Goal: Task Accomplishment & Management: Manage account settings

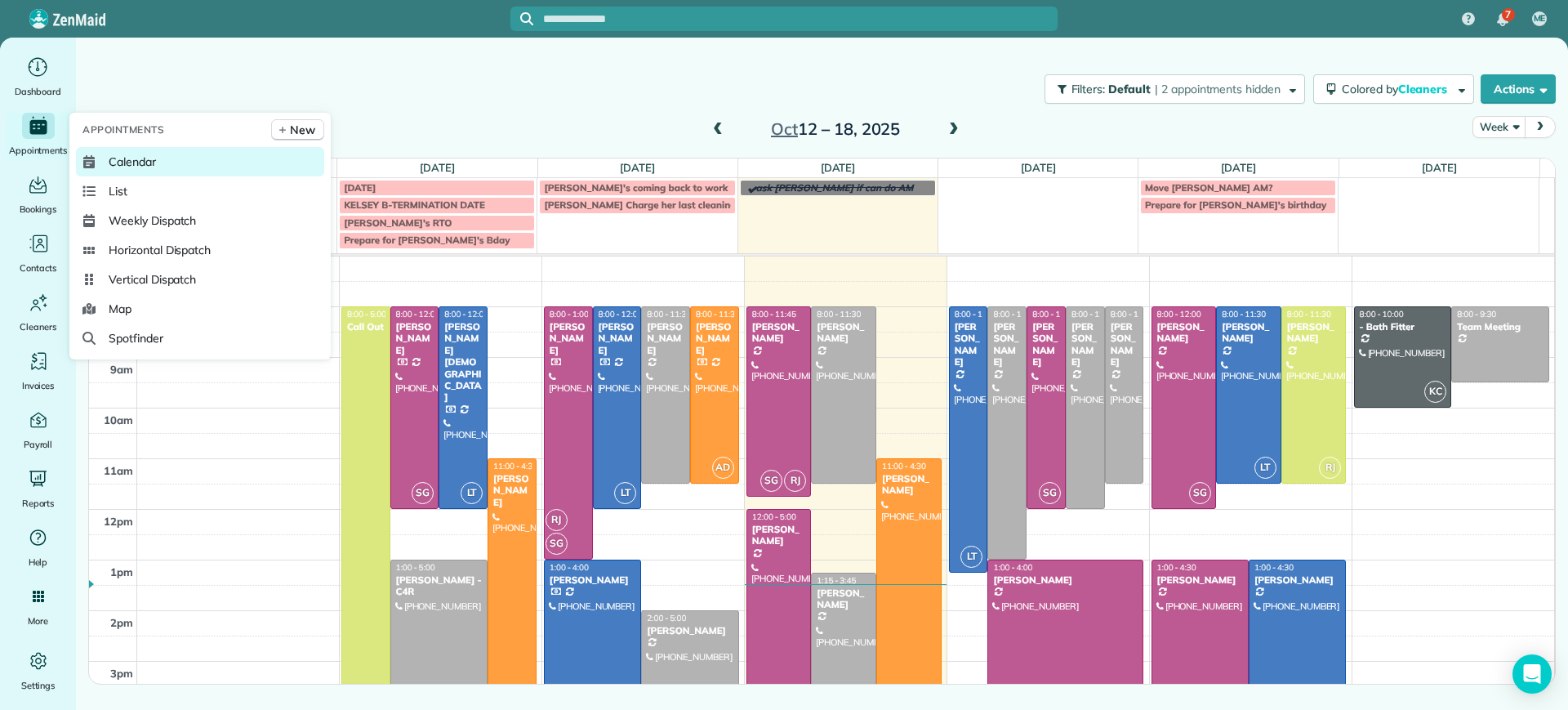
click at [121, 150] on link "Calendar" at bounding box center [200, 162] width 248 height 30
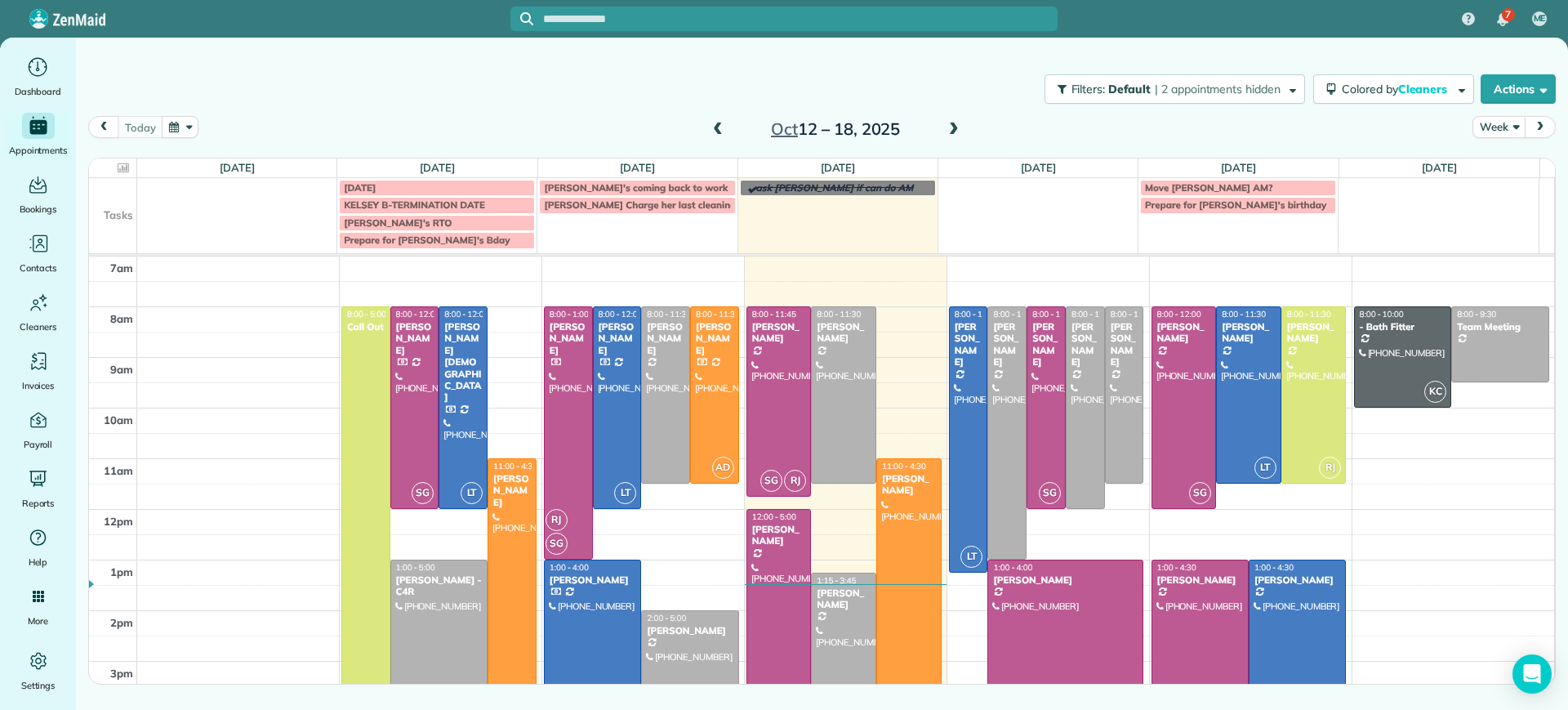
scroll to position [102, 0]
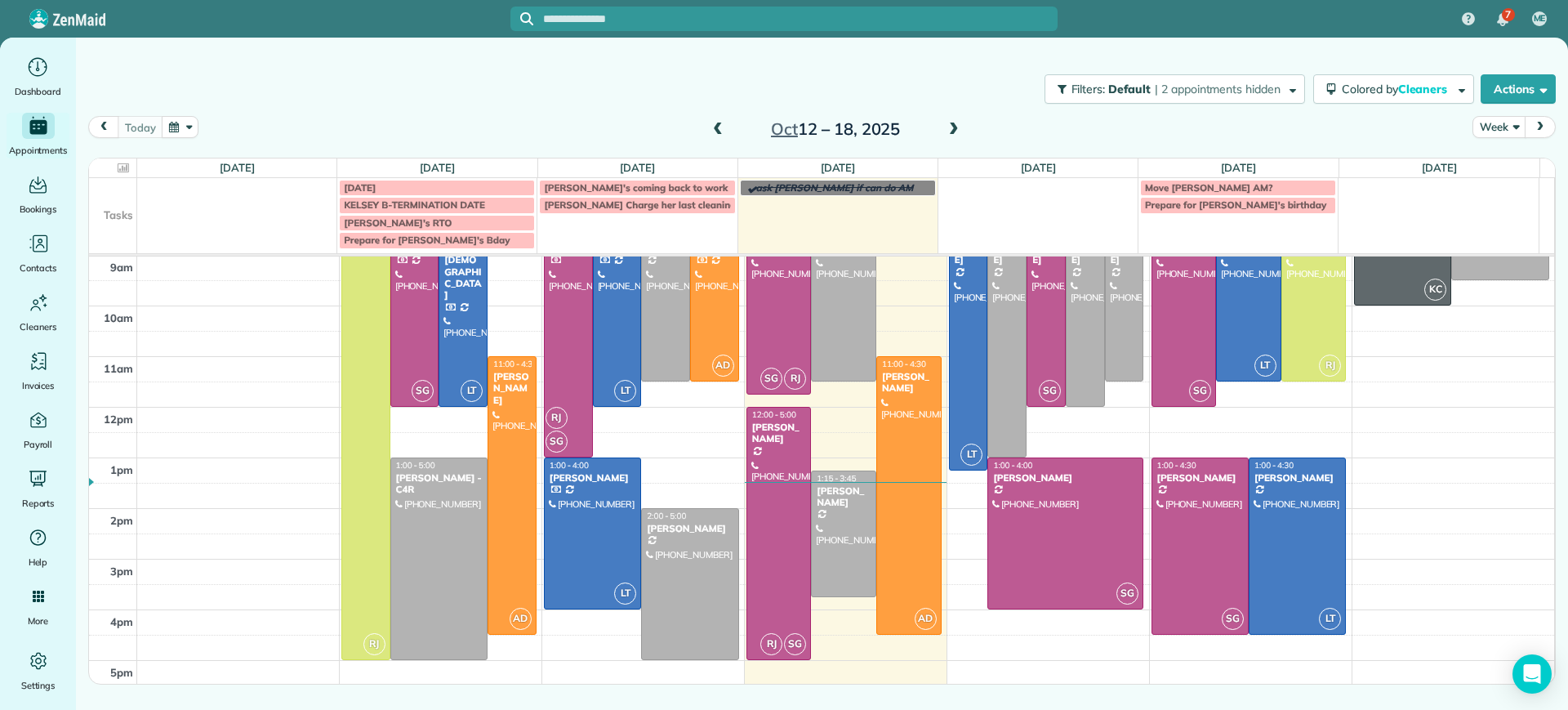
click at [957, 125] on span at bounding box center [954, 130] width 18 height 15
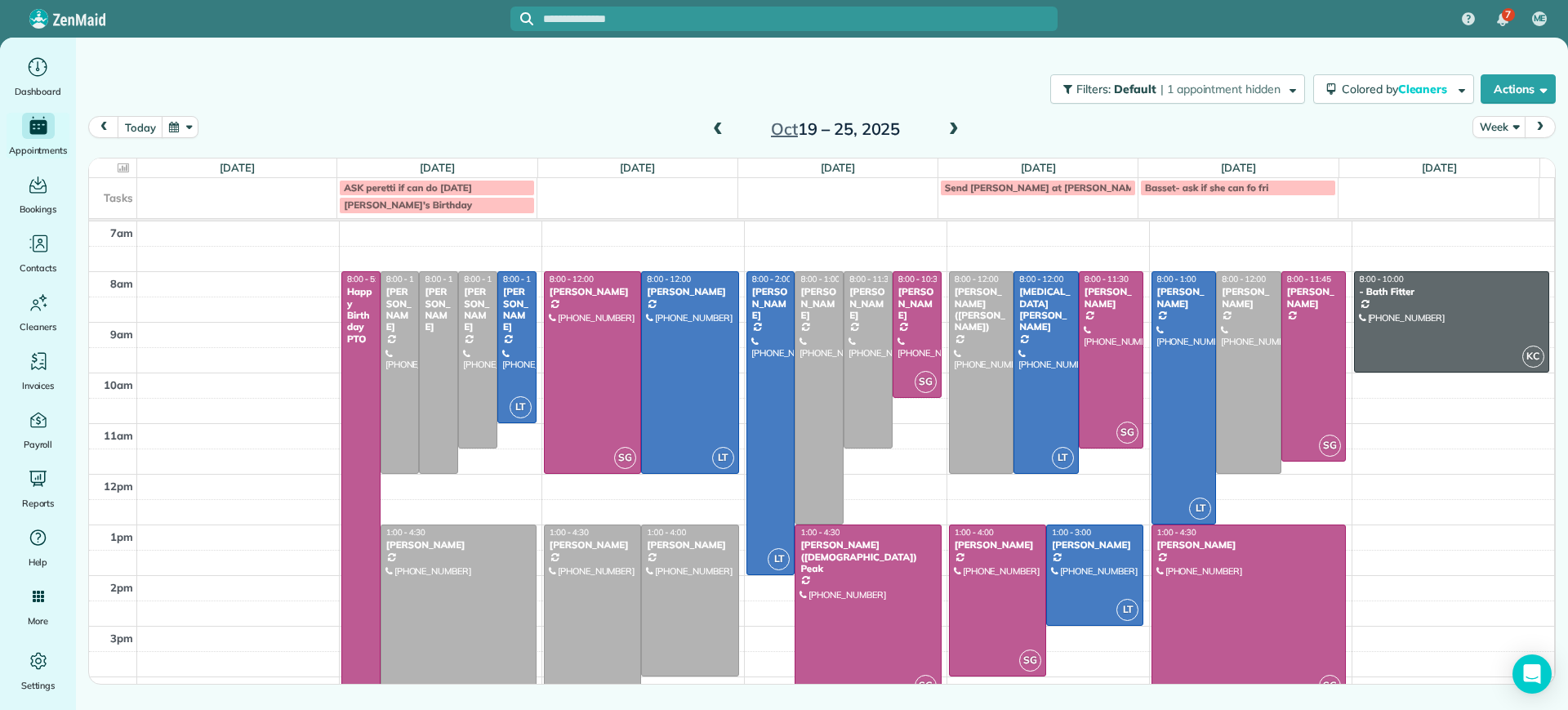
click at [737, 274] on td at bounding box center [845, 284] width 1417 height 25
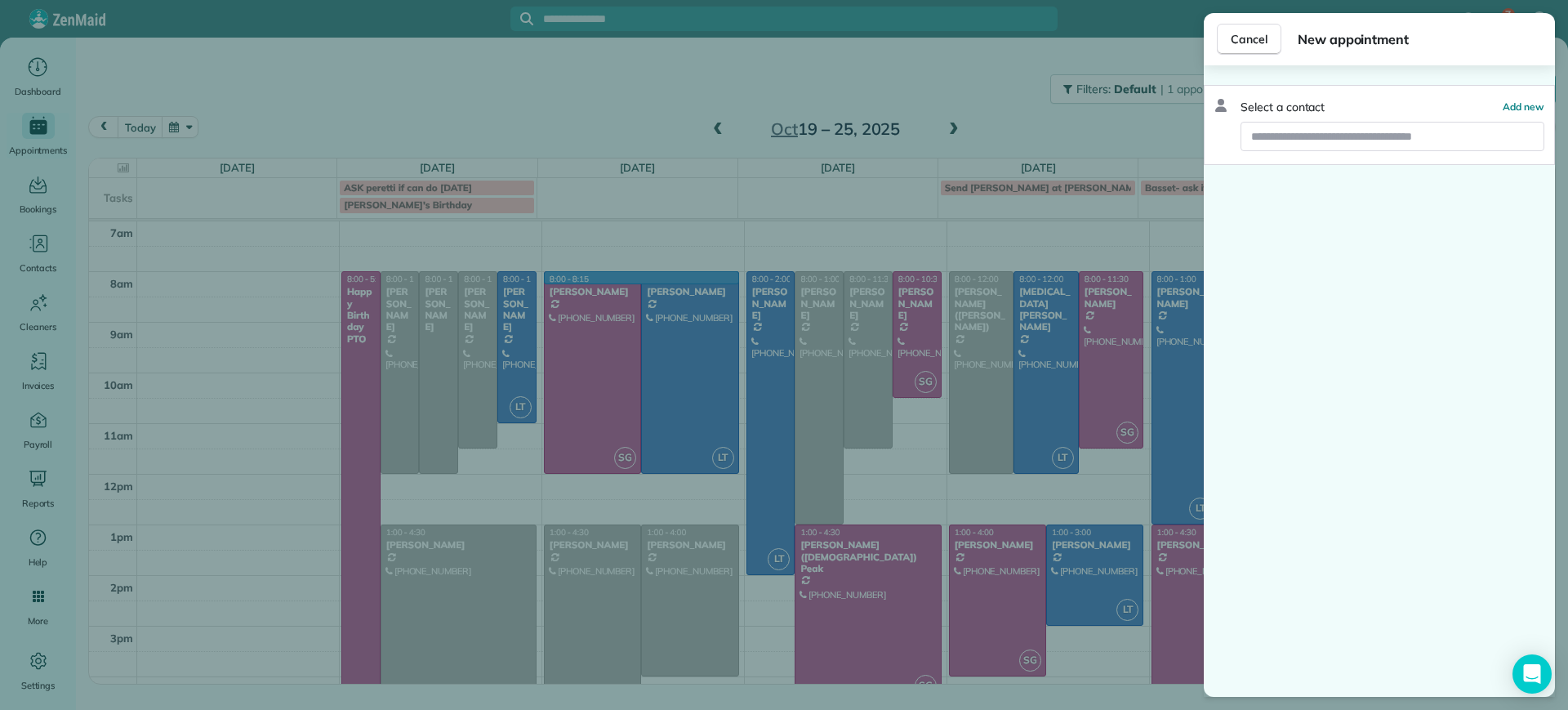
click at [652, 182] on div "Cancel New appointment Select a contact Add new" at bounding box center [784, 355] width 1568 height 710
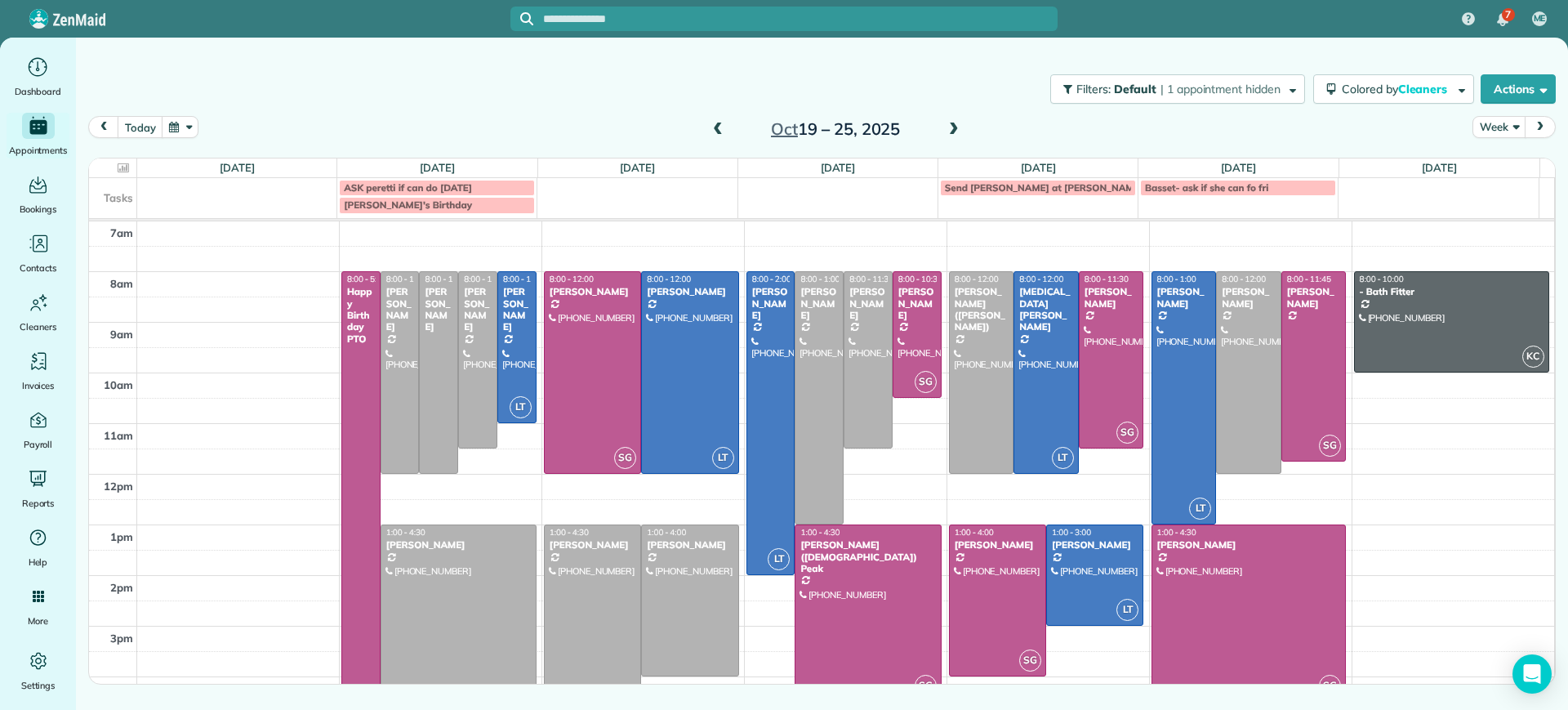
click at [717, 131] on span at bounding box center [718, 130] width 18 height 15
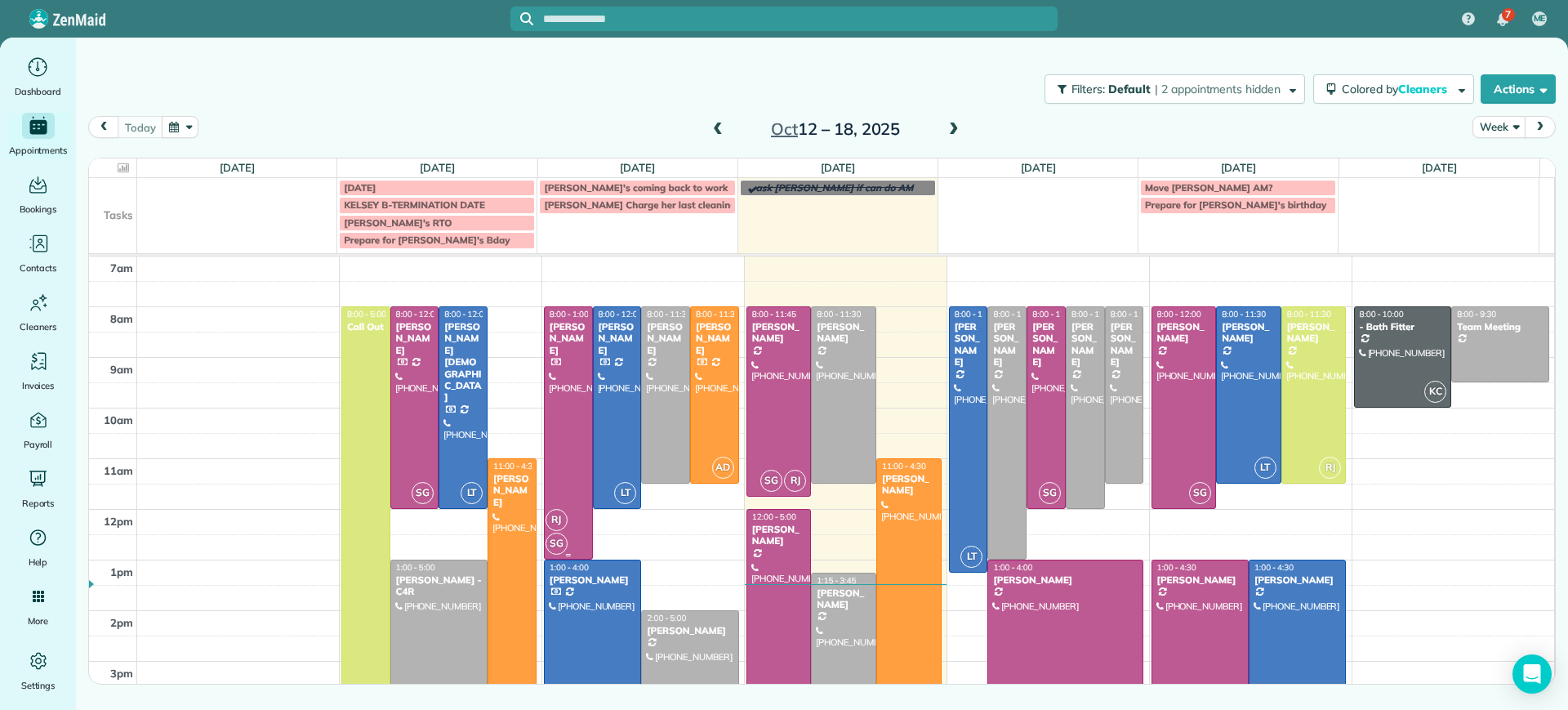
click at [577, 334] on div "[PERSON_NAME]" at bounding box center [568, 339] width 39 height 35
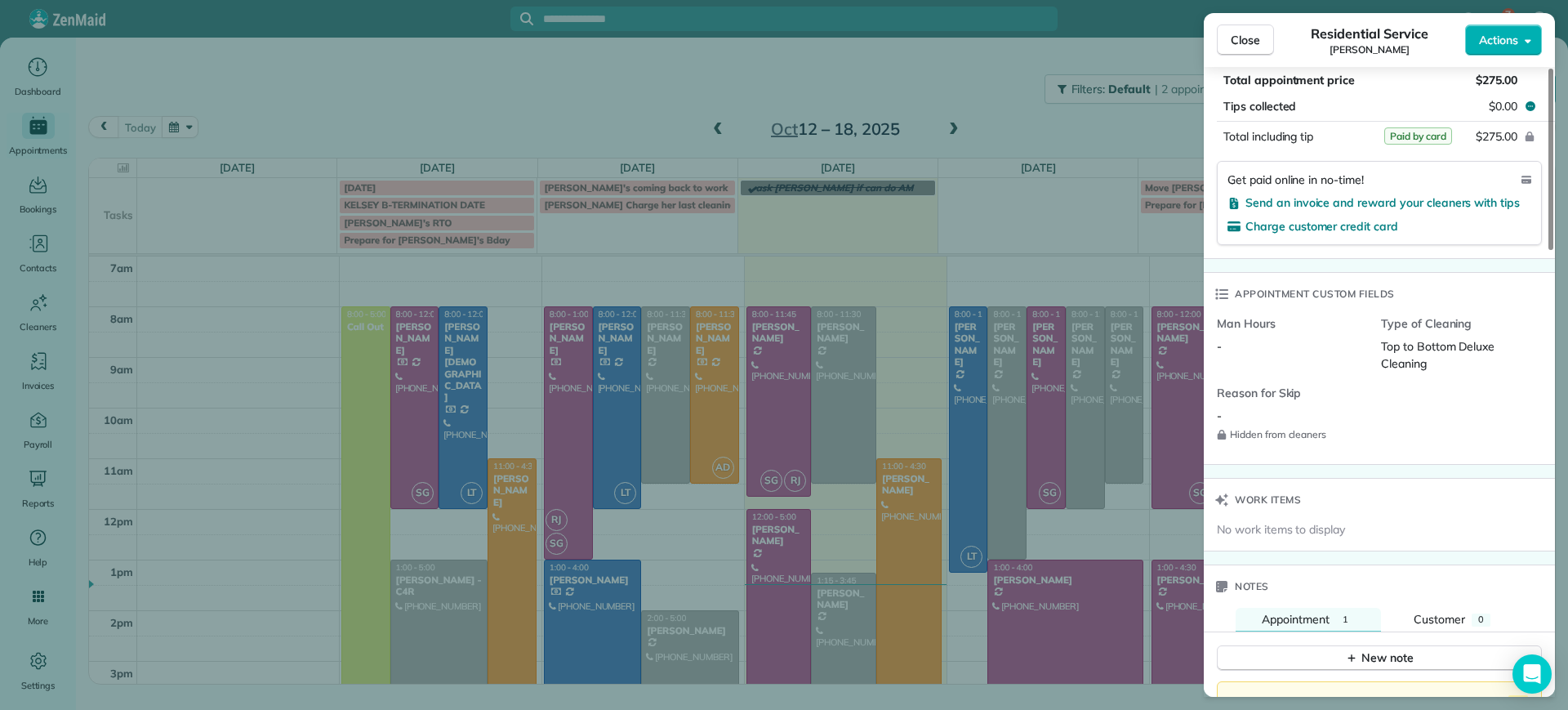
scroll to position [1227, 0]
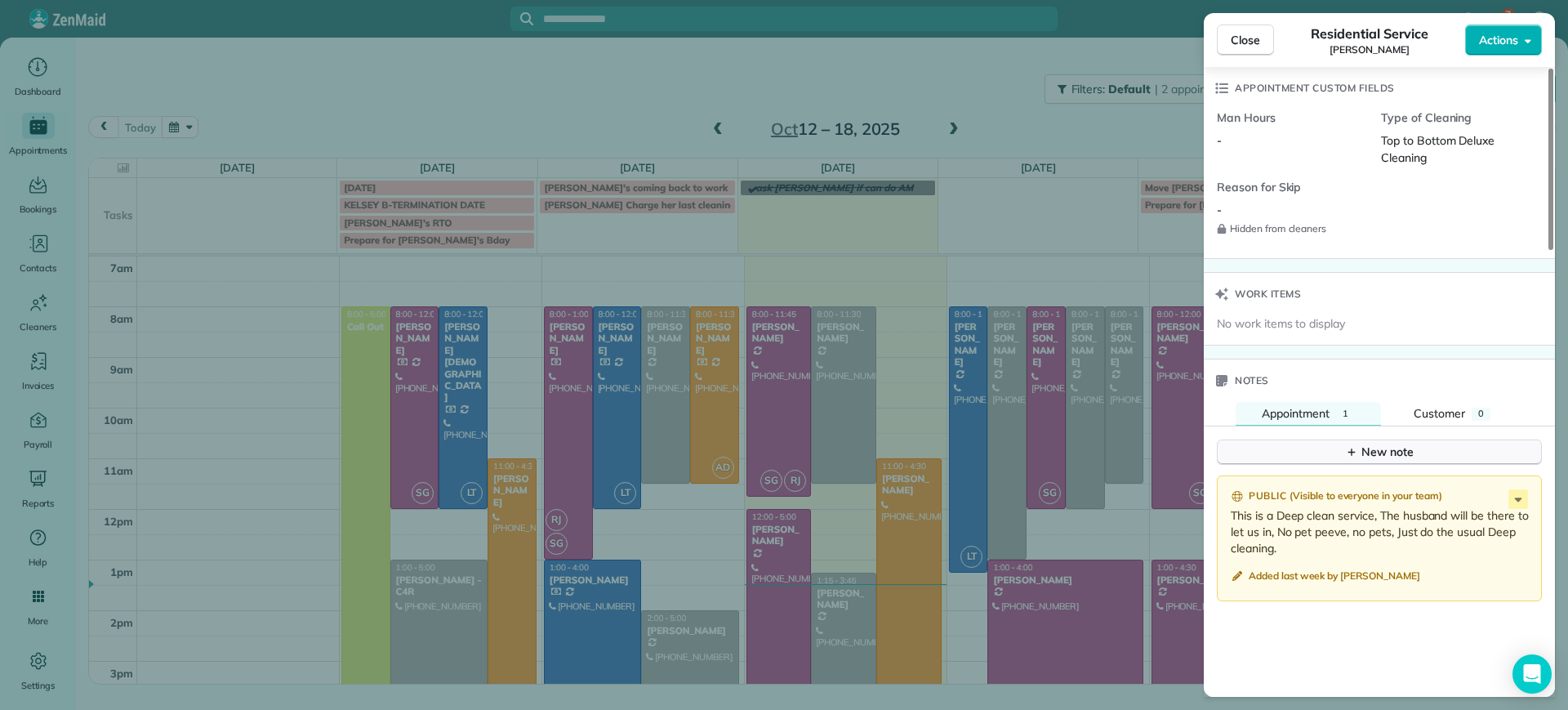
click at [1414, 454] on button "New note" at bounding box center [1379, 452] width 325 height 25
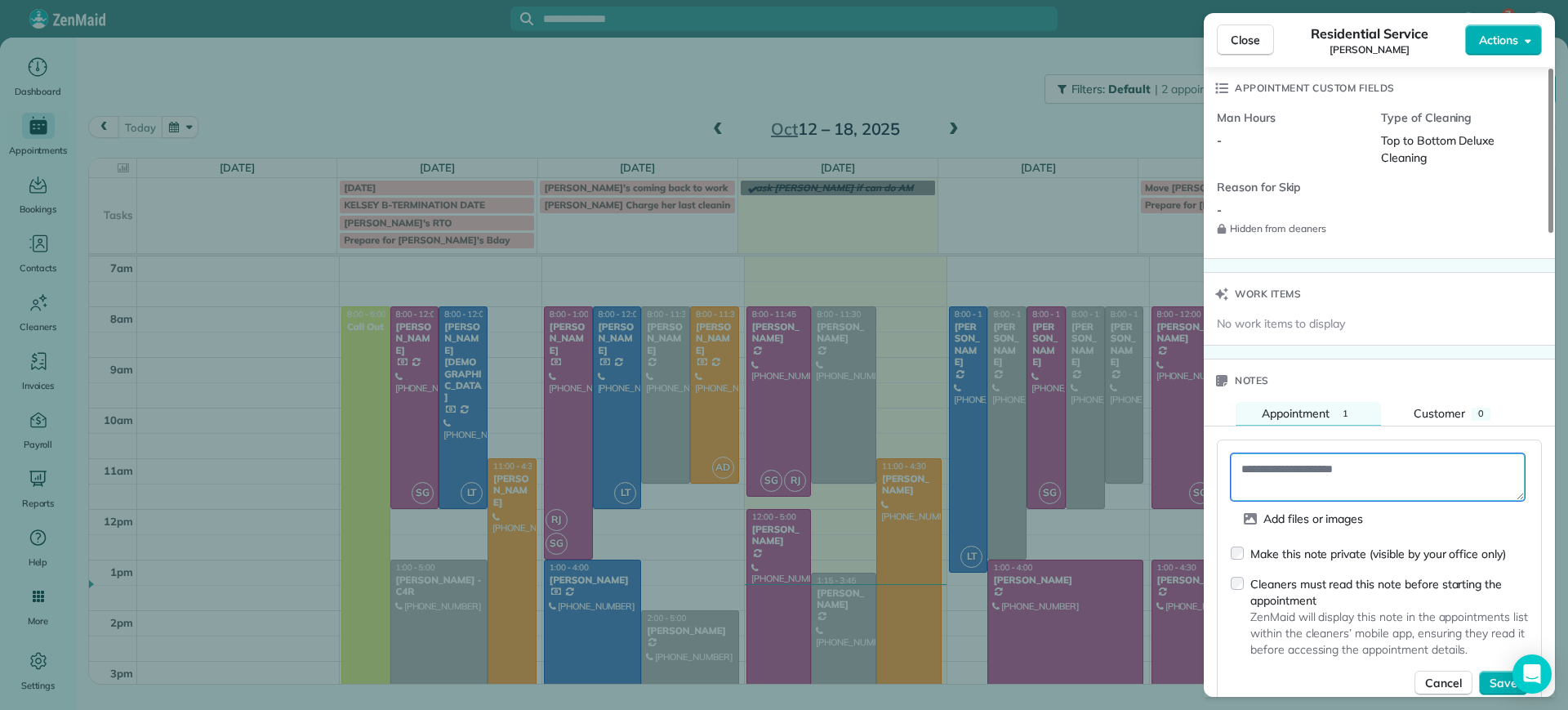
click at [1297, 485] on textarea at bounding box center [1377, 477] width 294 height 48
click at [1288, 489] on textarea at bounding box center [1377, 477] width 294 height 48
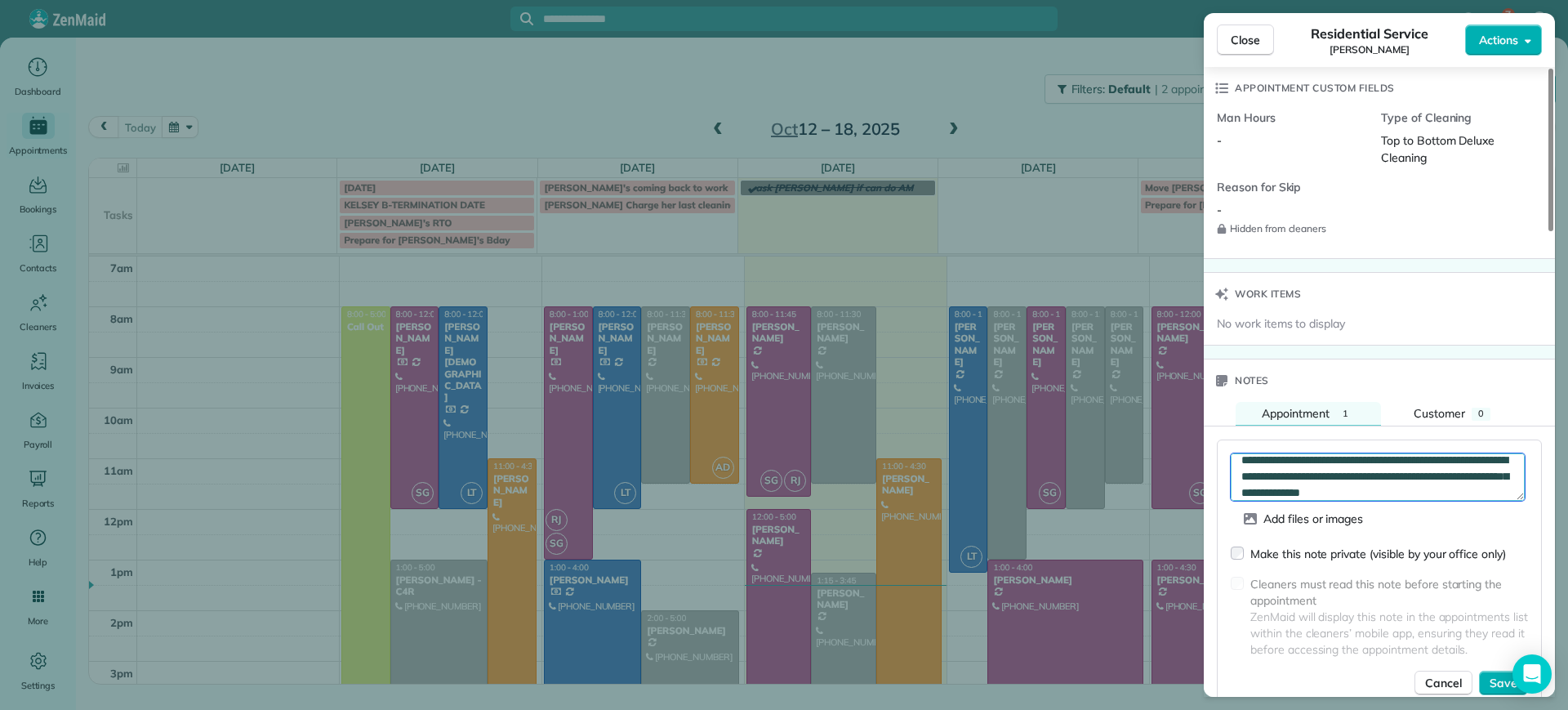
scroll to position [25, 0]
type textarea "**********"
click at [1507, 685] on span "Save" at bounding box center [1503, 683] width 28 height 16
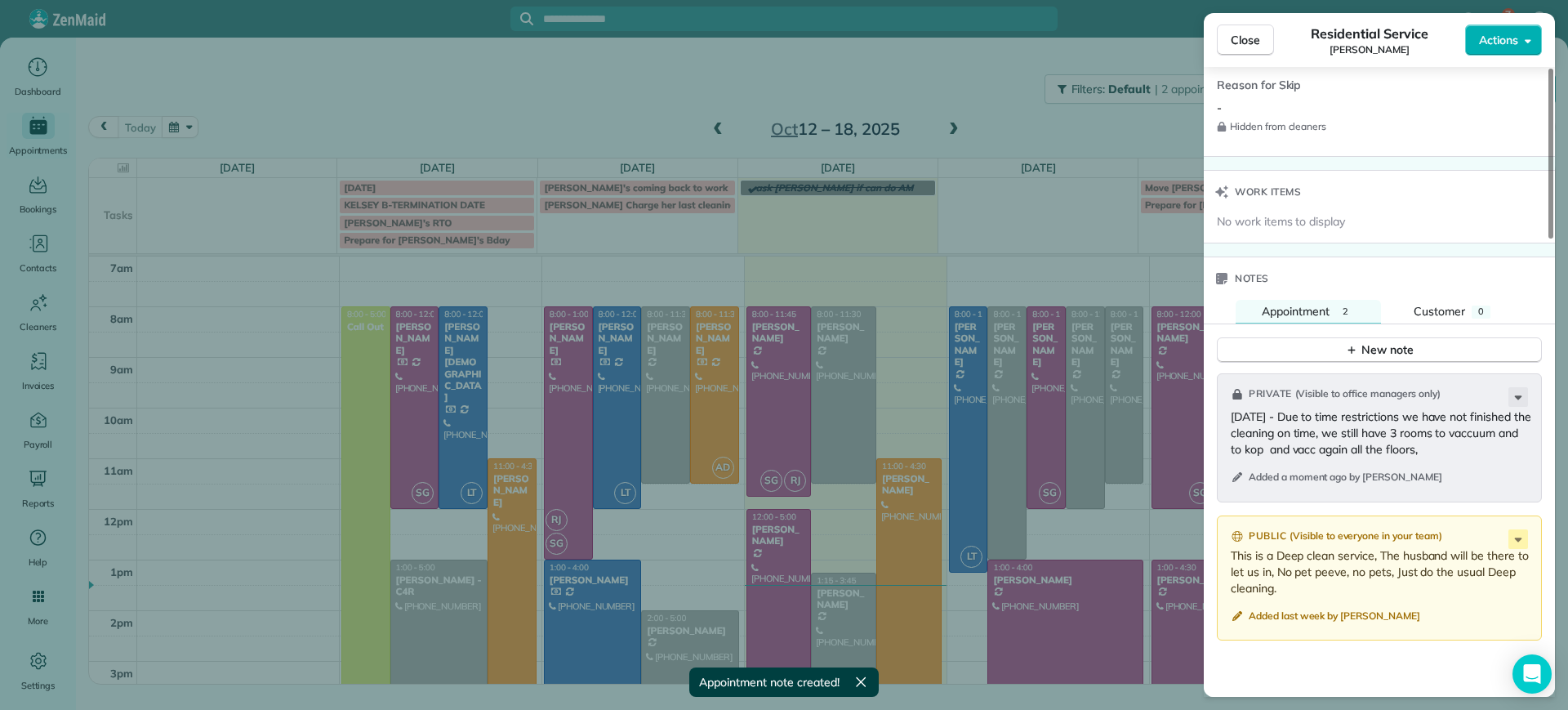
scroll to position [1431, 0]
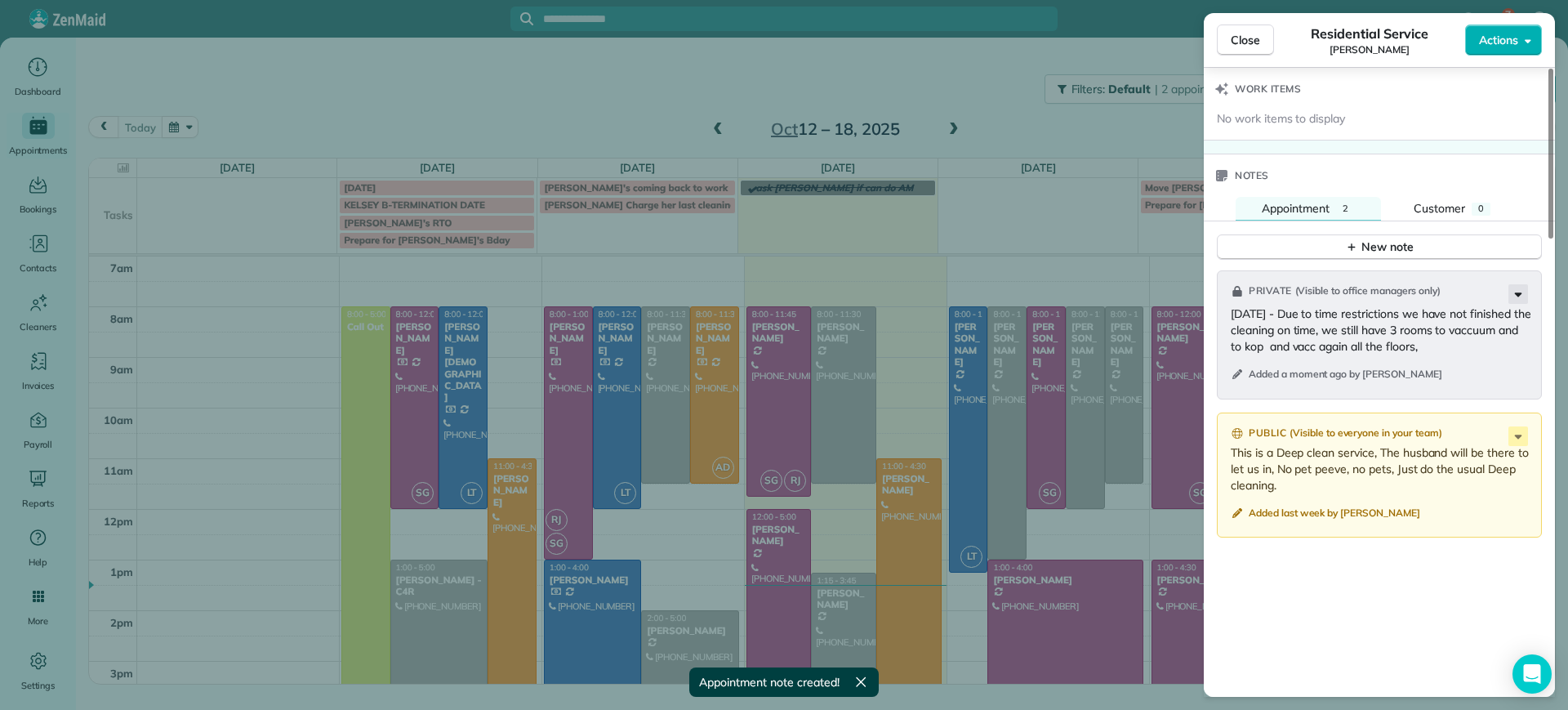
click at [1522, 293] on icon at bounding box center [1518, 294] width 20 height 20
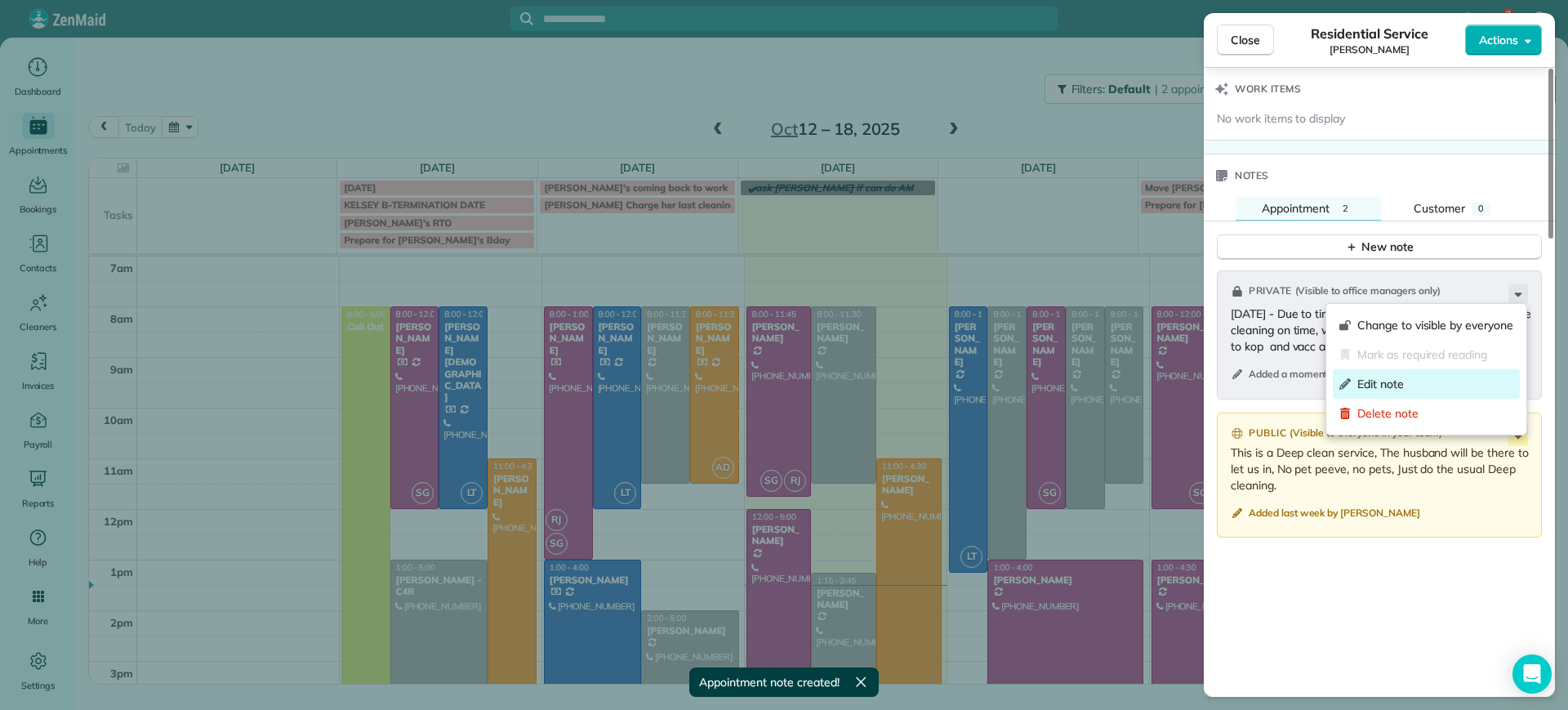
click at [1416, 384] on span "Edit note" at bounding box center [1435, 384] width 156 height 16
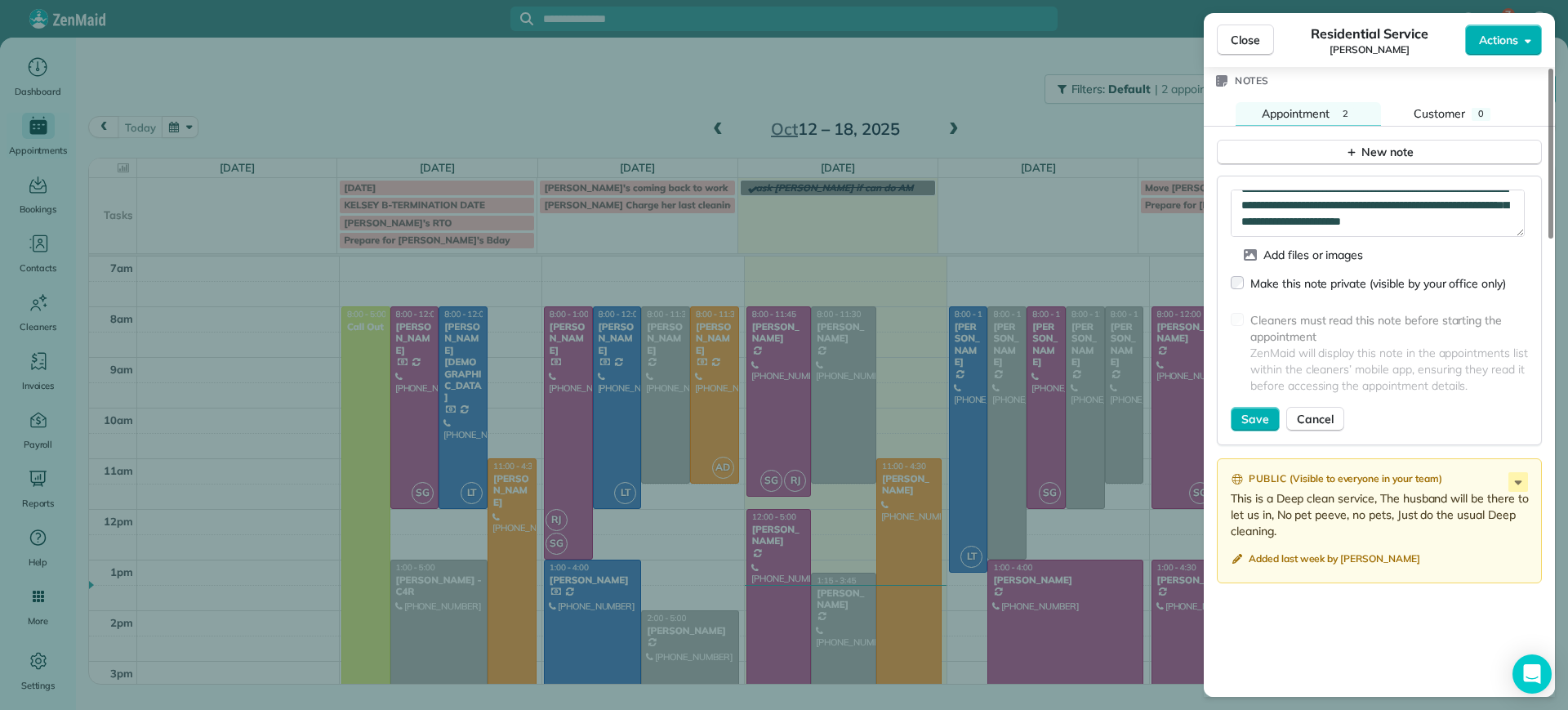
scroll to position [1534, 0]
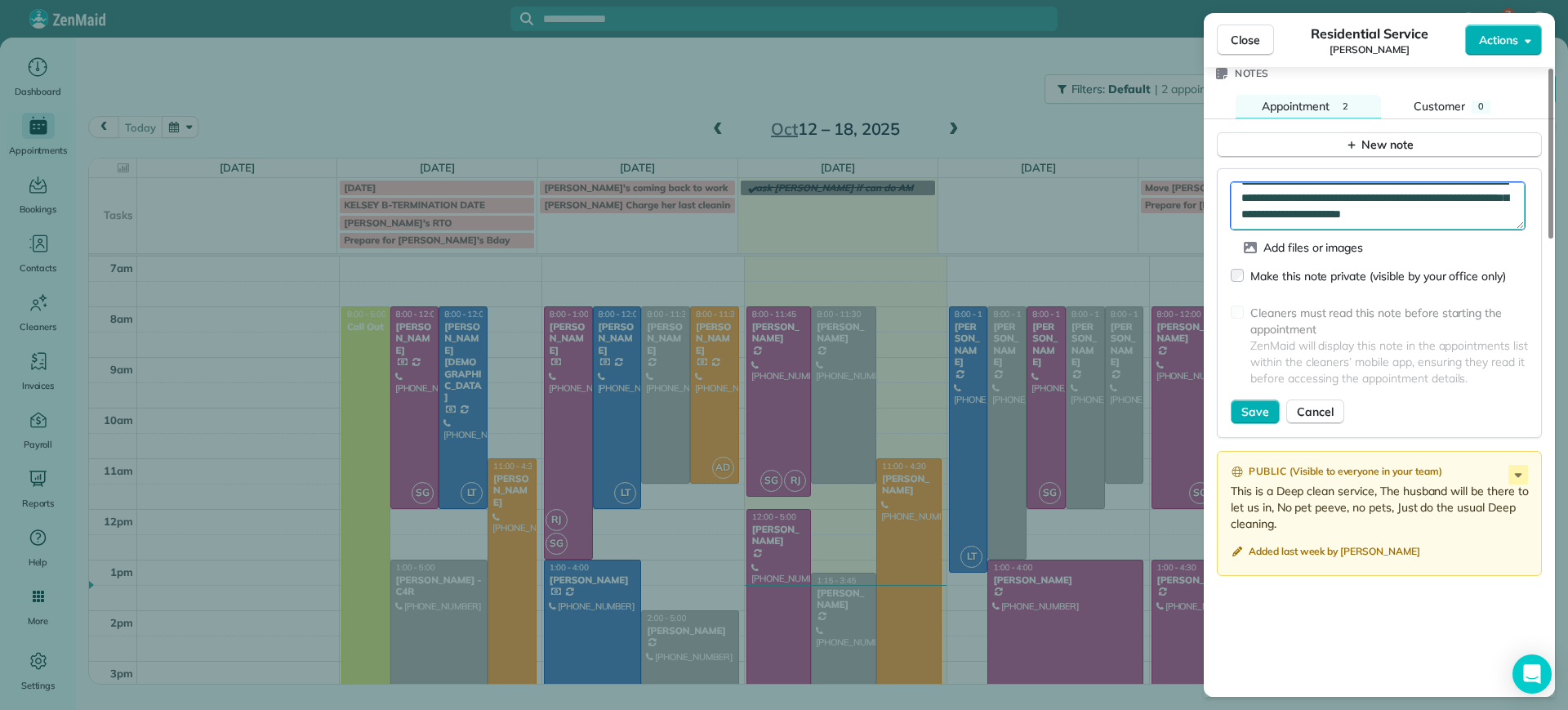
click at [1350, 203] on textarea "**********" at bounding box center [1377, 206] width 294 height 48
click at [1393, 194] on textarea "**********" at bounding box center [1377, 206] width 294 height 48
click at [1378, 198] on textarea "**********" at bounding box center [1377, 206] width 294 height 48
click at [1382, 196] on textarea "**********" at bounding box center [1377, 206] width 294 height 48
click at [1366, 208] on textarea "**********" at bounding box center [1377, 206] width 294 height 48
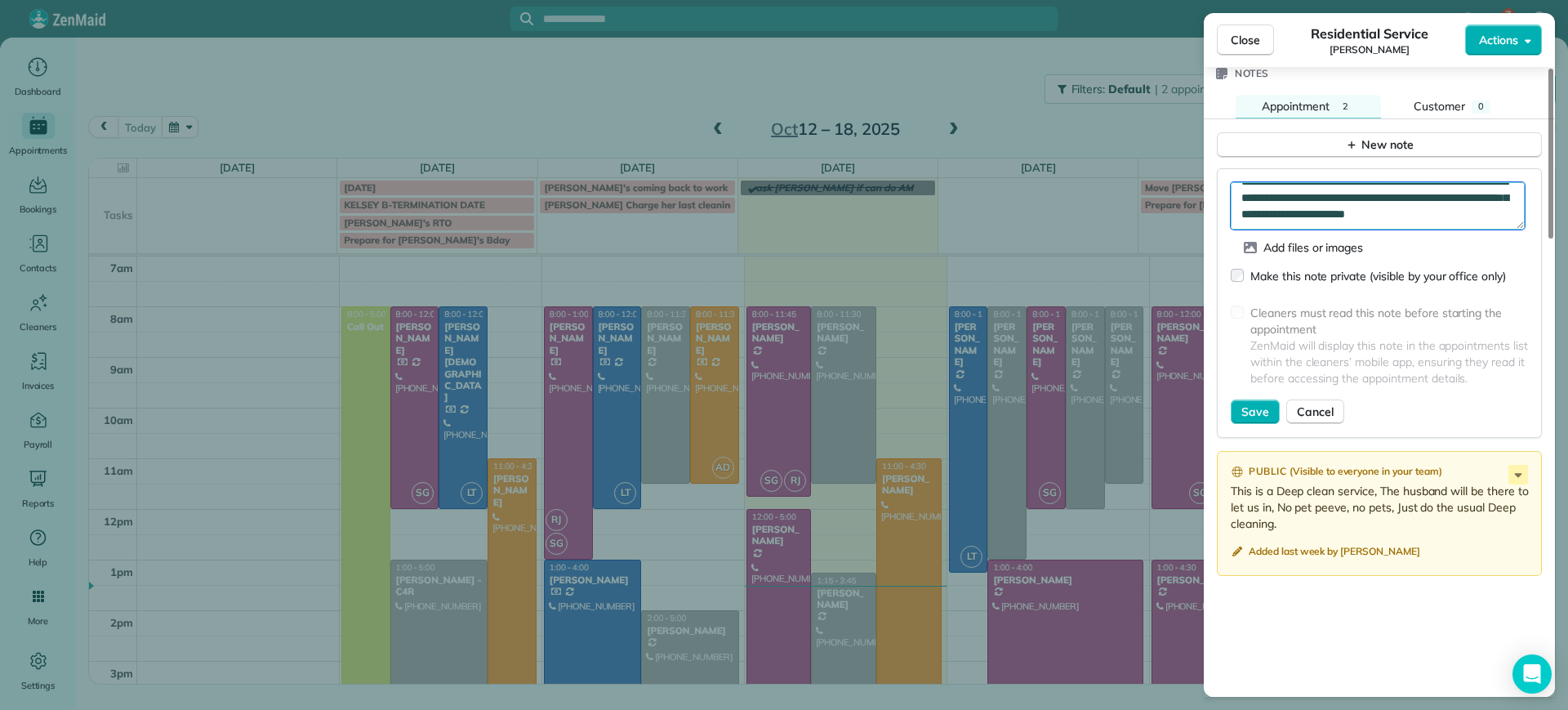
scroll to position [0, 0]
click at [1479, 207] on textarea "**********" at bounding box center [1377, 206] width 294 height 48
click at [1416, 207] on textarea "**********" at bounding box center [1377, 206] width 294 height 48
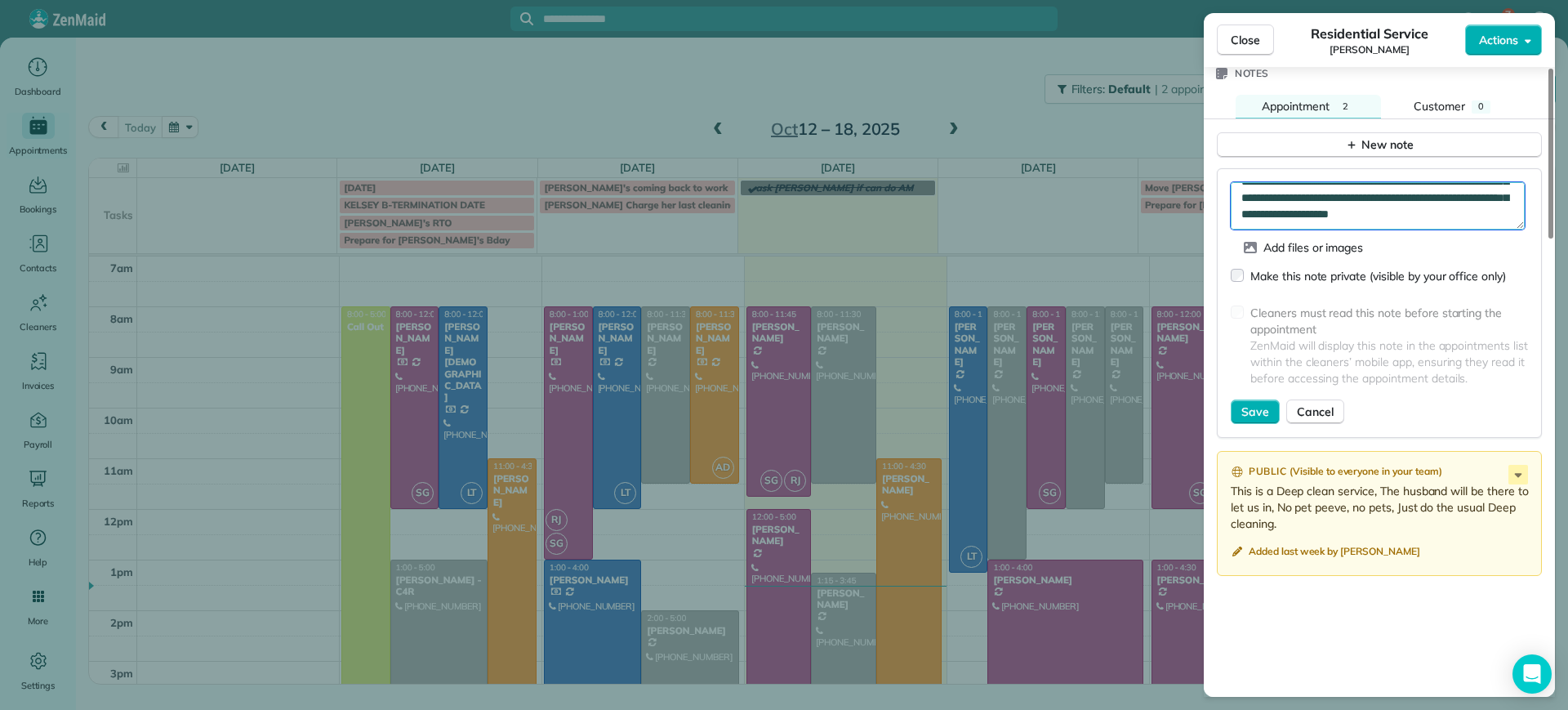
type textarea "**********"
click at [1248, 393] on div "Cleaners must read this note before starting the appointment ZenMaid will displ…" at bounding box center [1379, 348] width 298 height 102
click at [1250, 412] on span "Save" at bounding box center [1255, 412] width 28 height 16
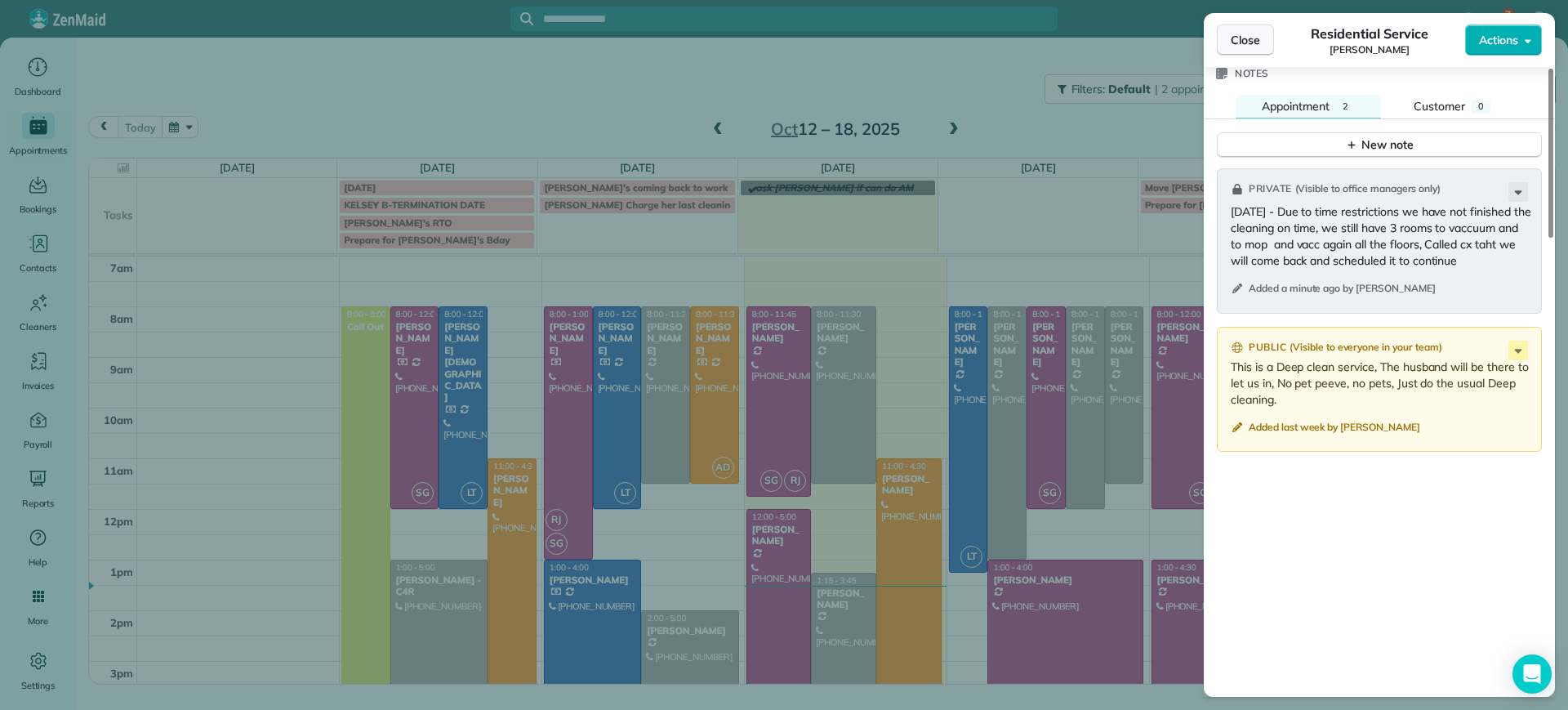
click at [1238, 34] on span "Close" at bounding box center [1245, 40] width 30 height 16
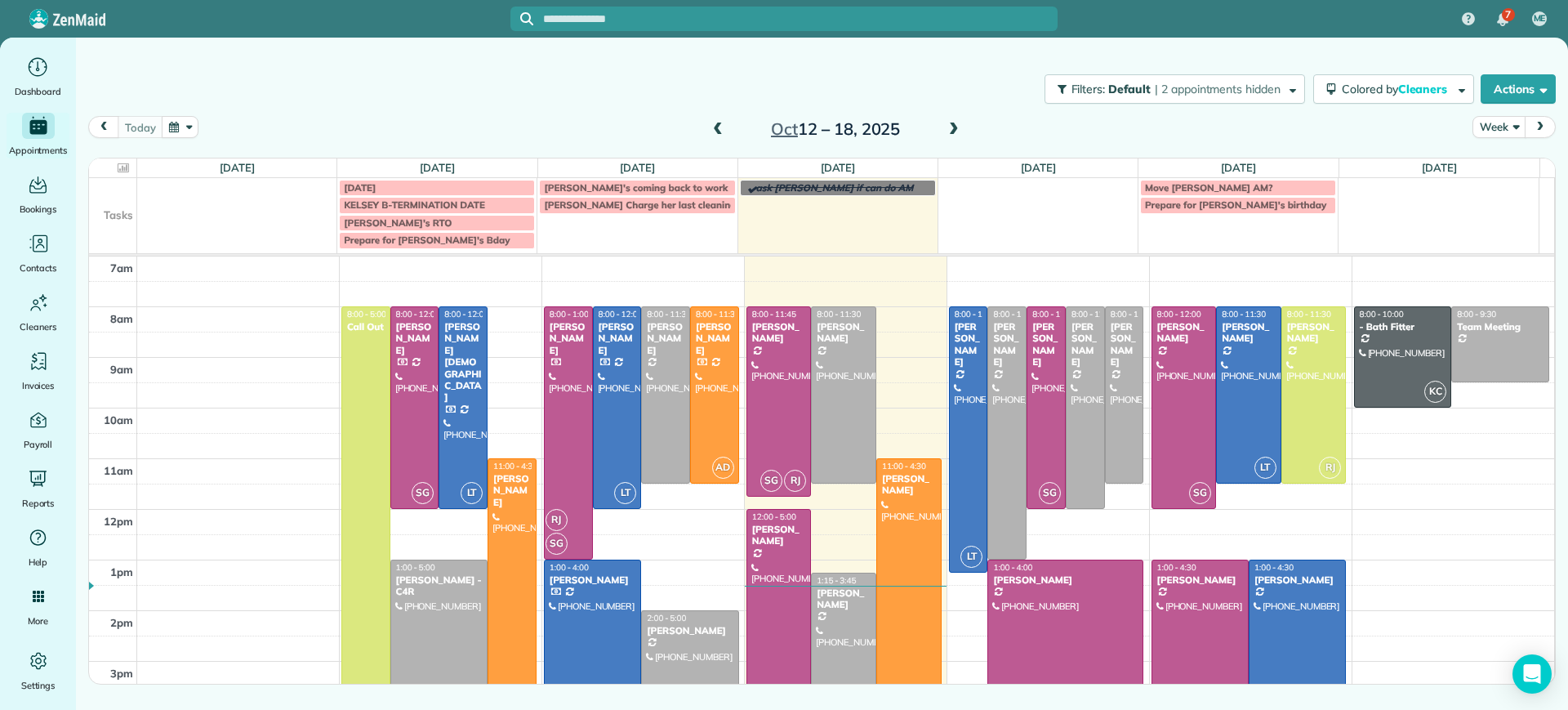
click at [952, 132] on span at bounding box center [954, 130] width 18 height 15
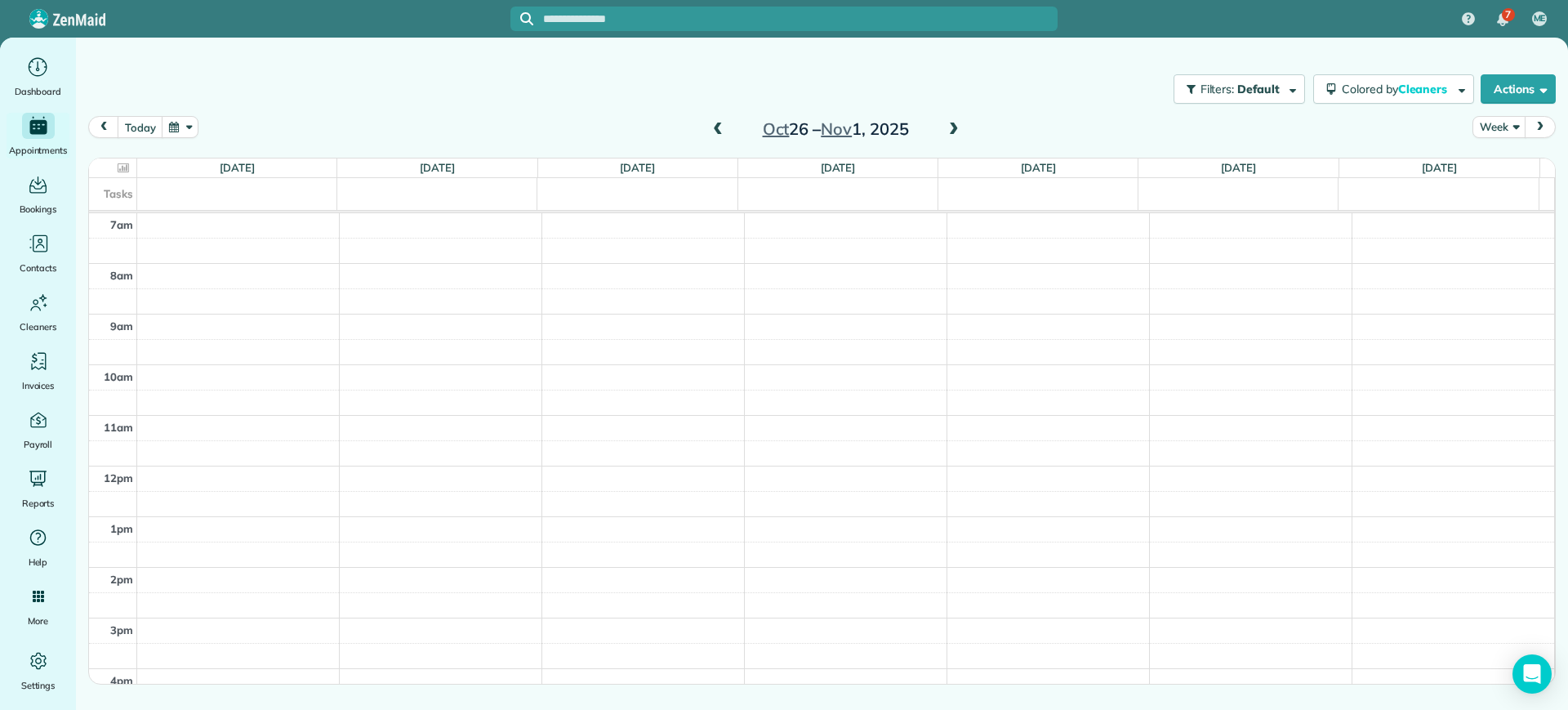
click at [719, 131] on span at bounding box center [718, 130] width 18 height 15
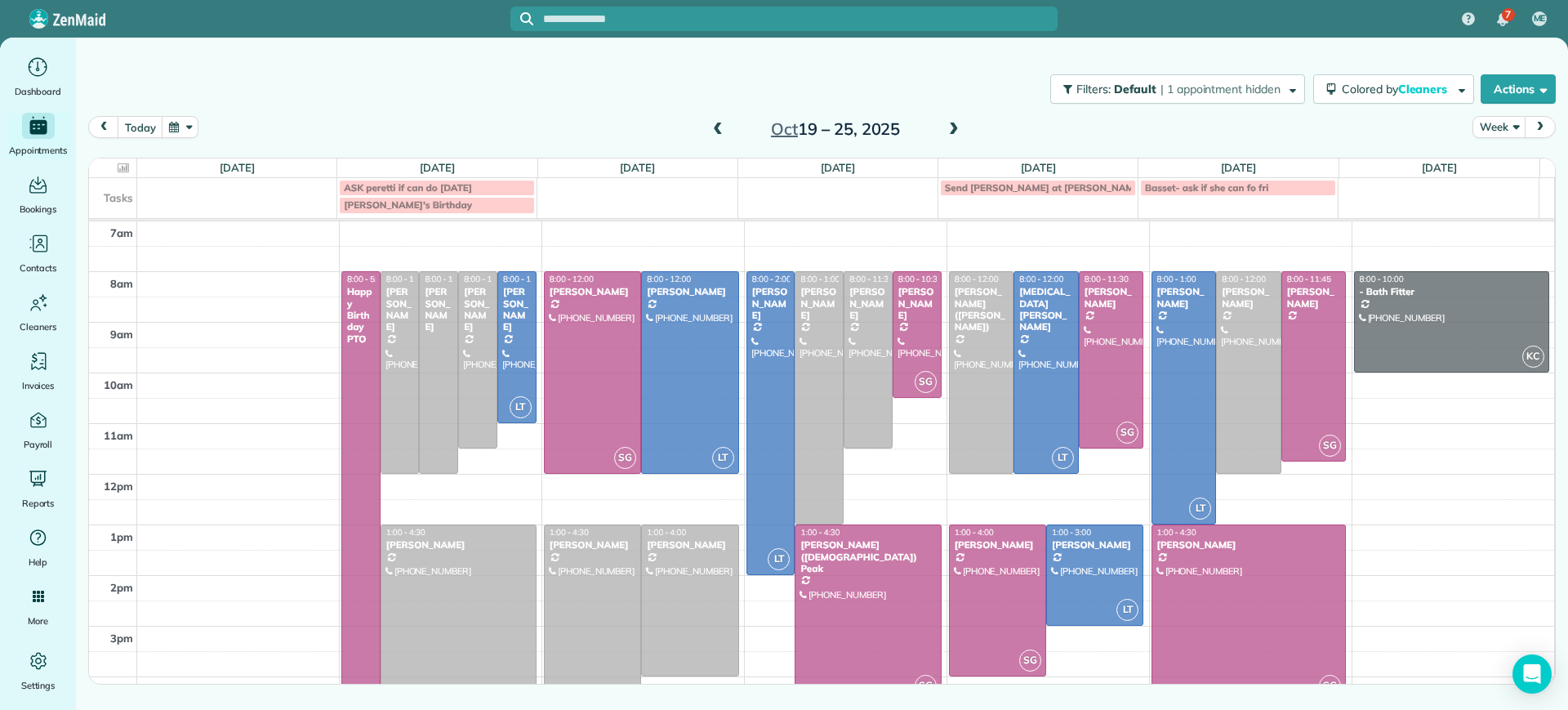
click at [719, 131] on span at bounding box center [718, 130] width 18 height 15
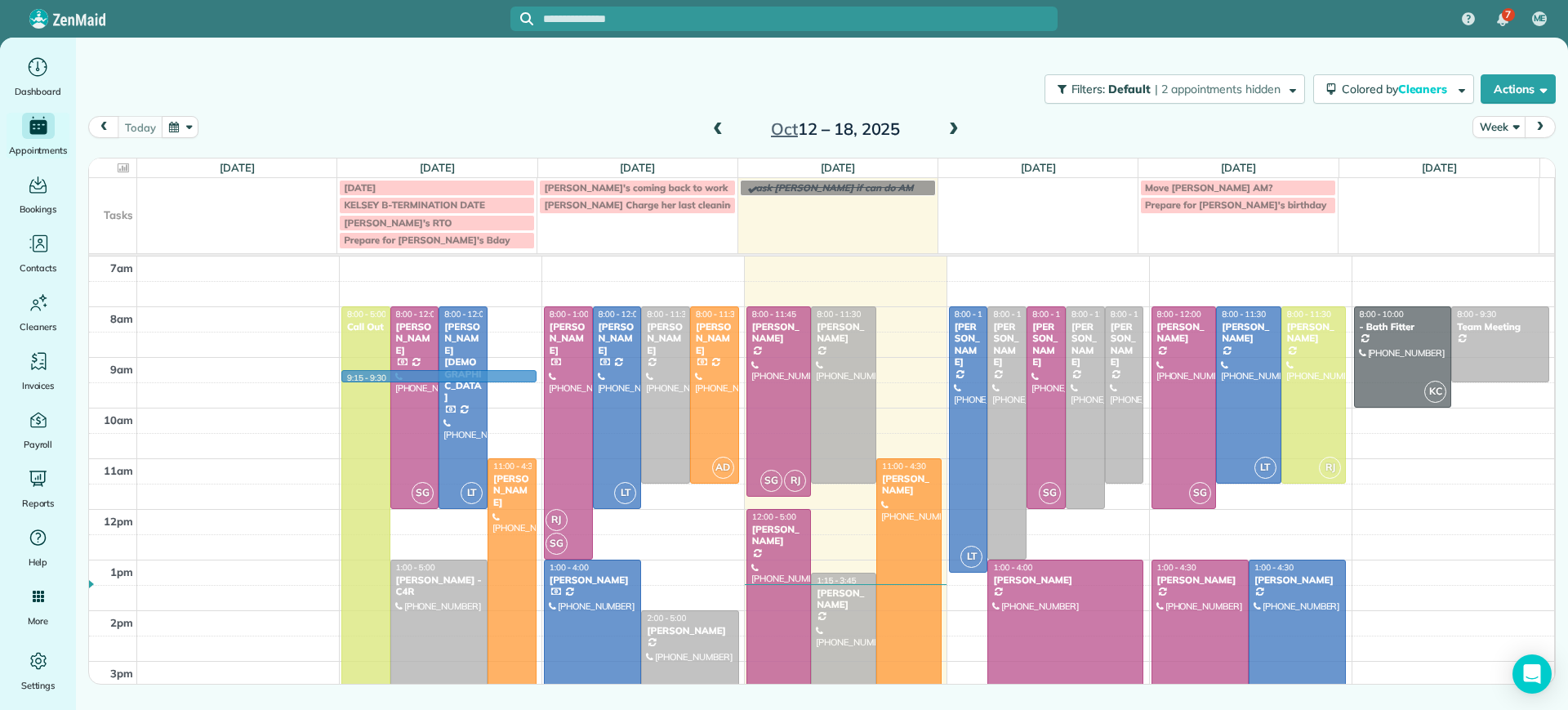
click at [424, 380] on td at bounding box center [845, 369] width 1417 height 25
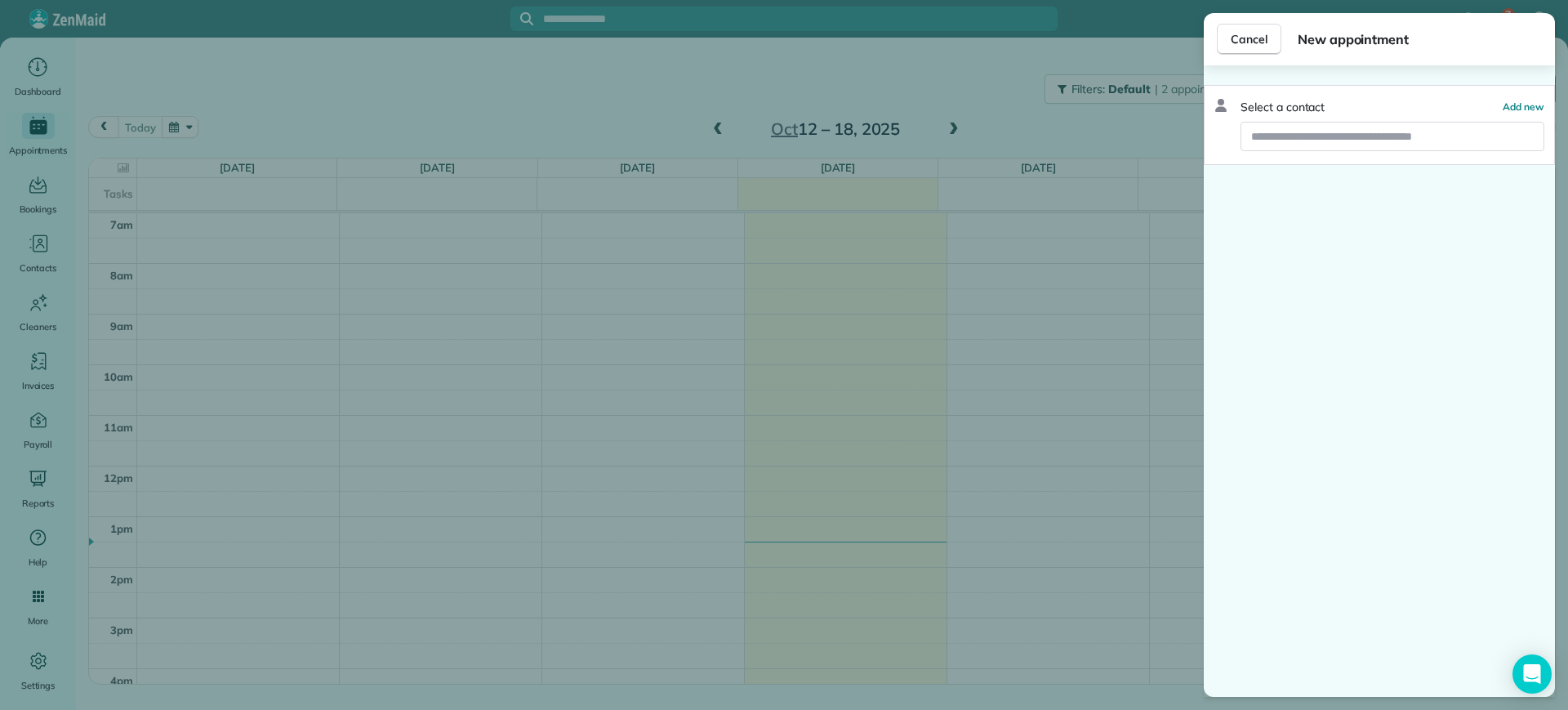
click at [311, 332] on div "Cancel New appointment Select a contact Add new" at bounding box center [784, 355] width 1568 height 710
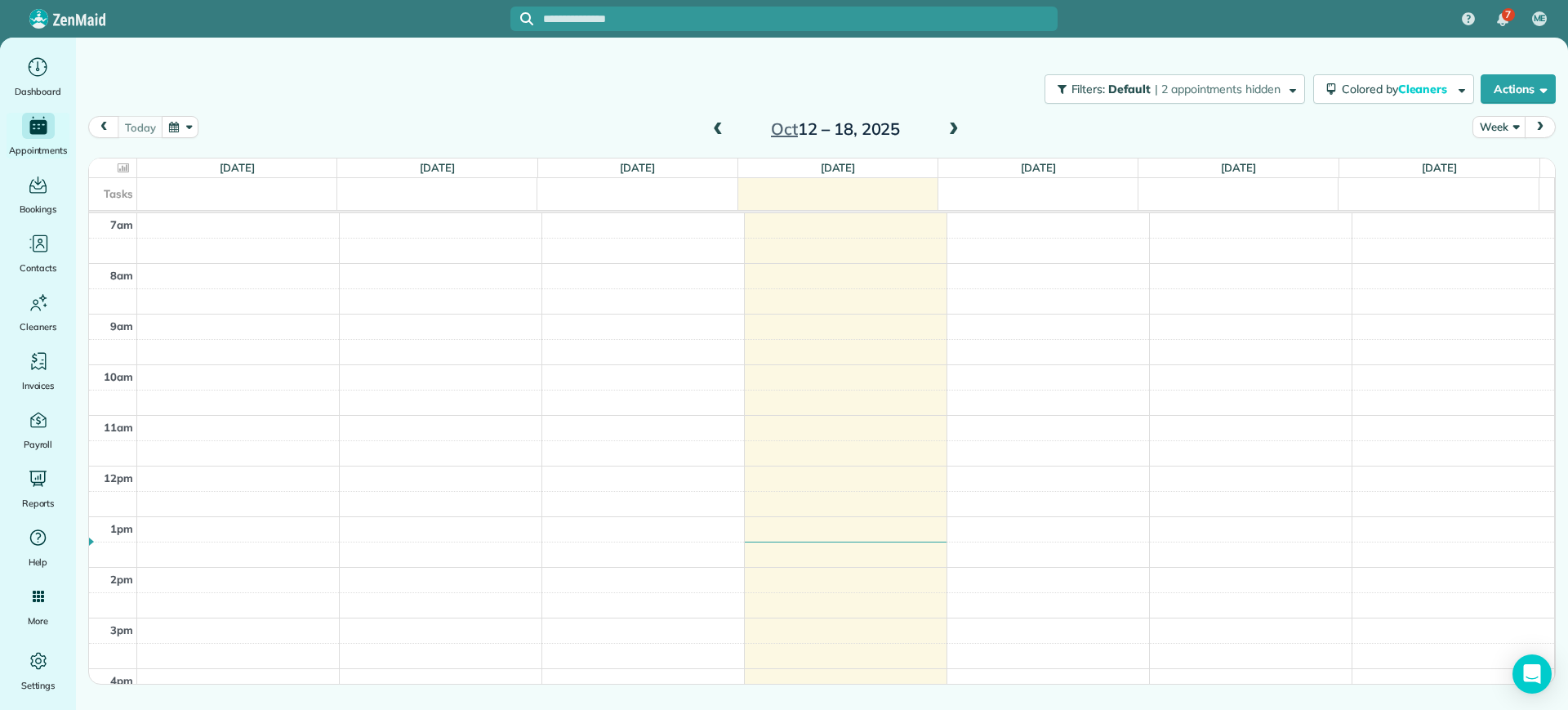
click at [945, 126] on span at bounding box center [954, 130] width 18 height 15
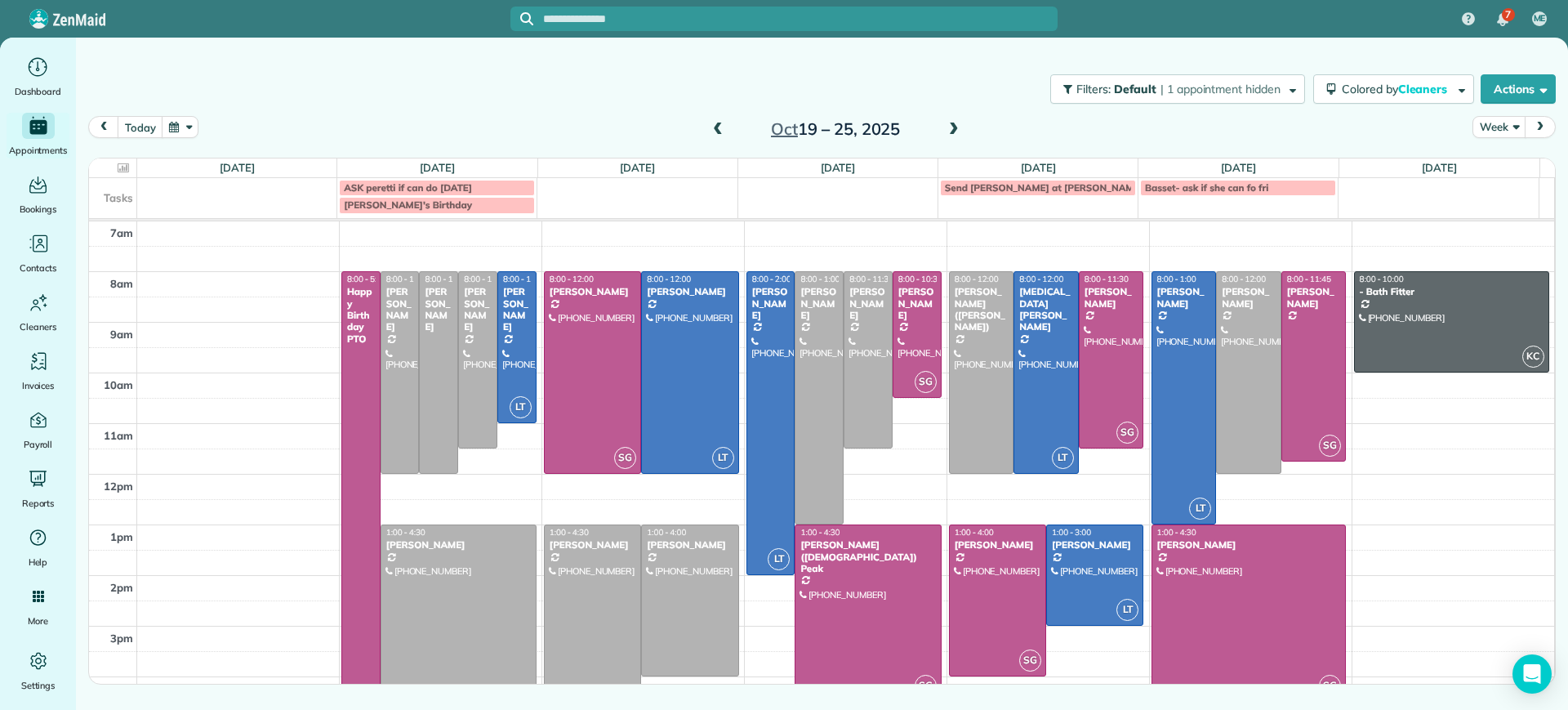
click at [711, 134] on span at bounding box center [718, 130] width 18 height 15
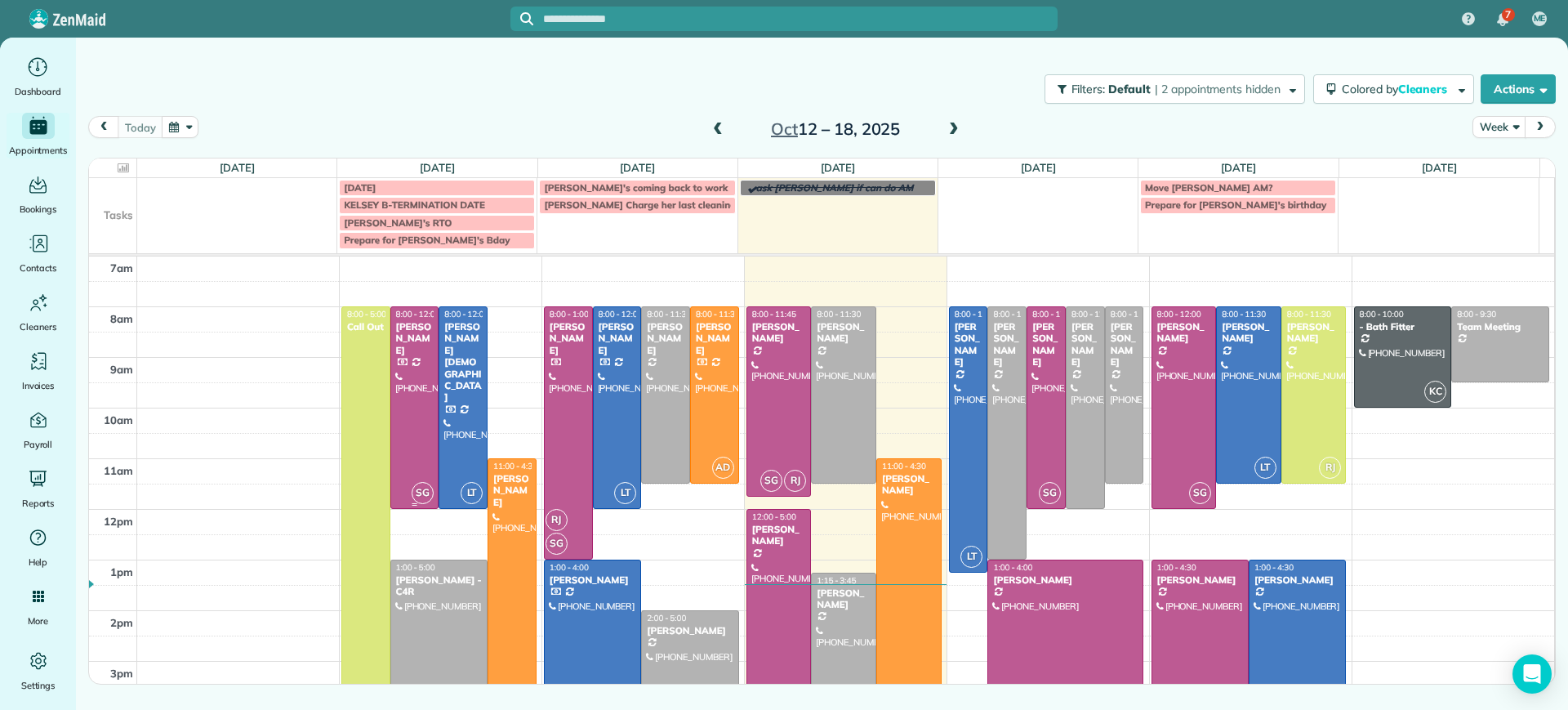
click at [434, 339] on div at bounding box center [415, 407] width 48 height 201
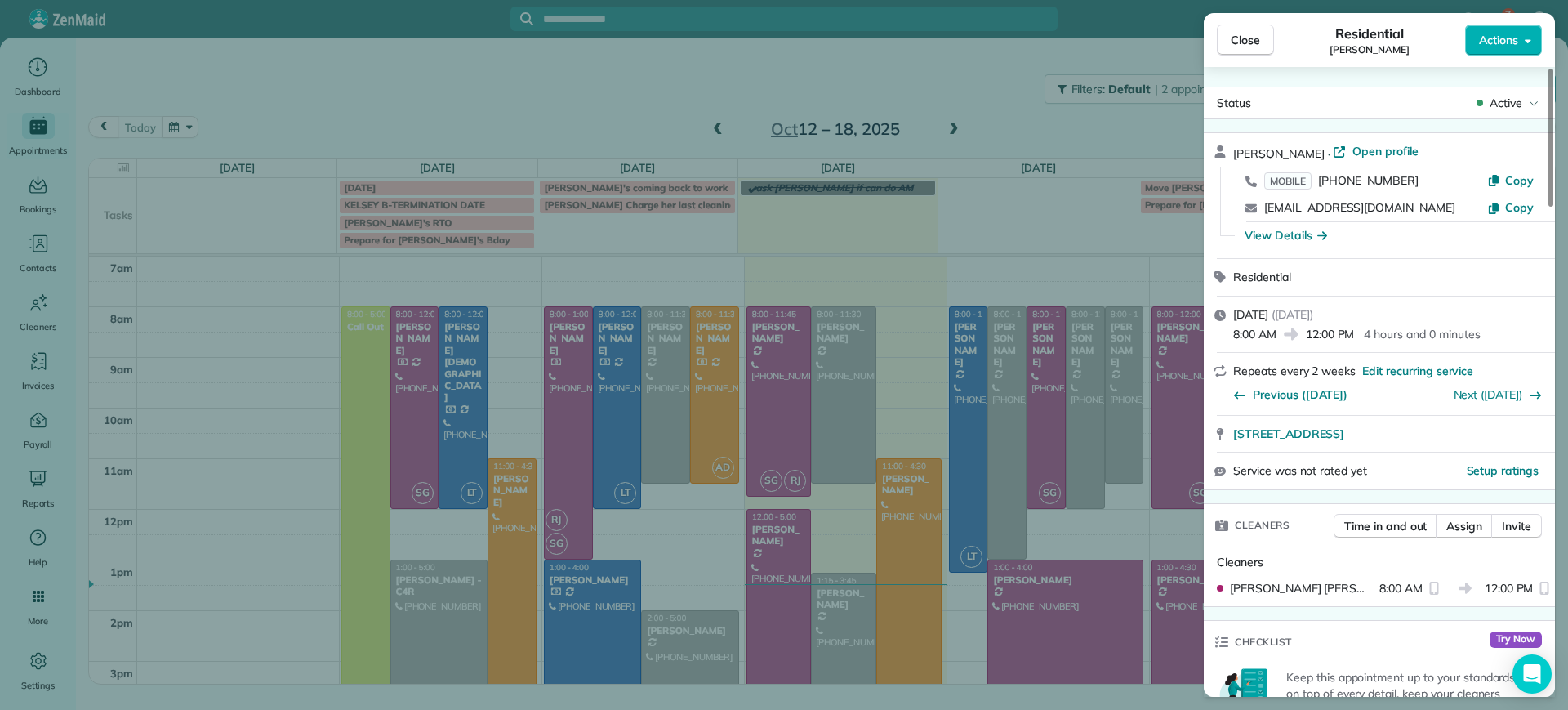
click at [428, 342] on div "Close Residential [PERSON_NAME] Actions Status Active [PERSON_NAME] · Open prof…" at bounding box center [784, 355] width 1568 height 710
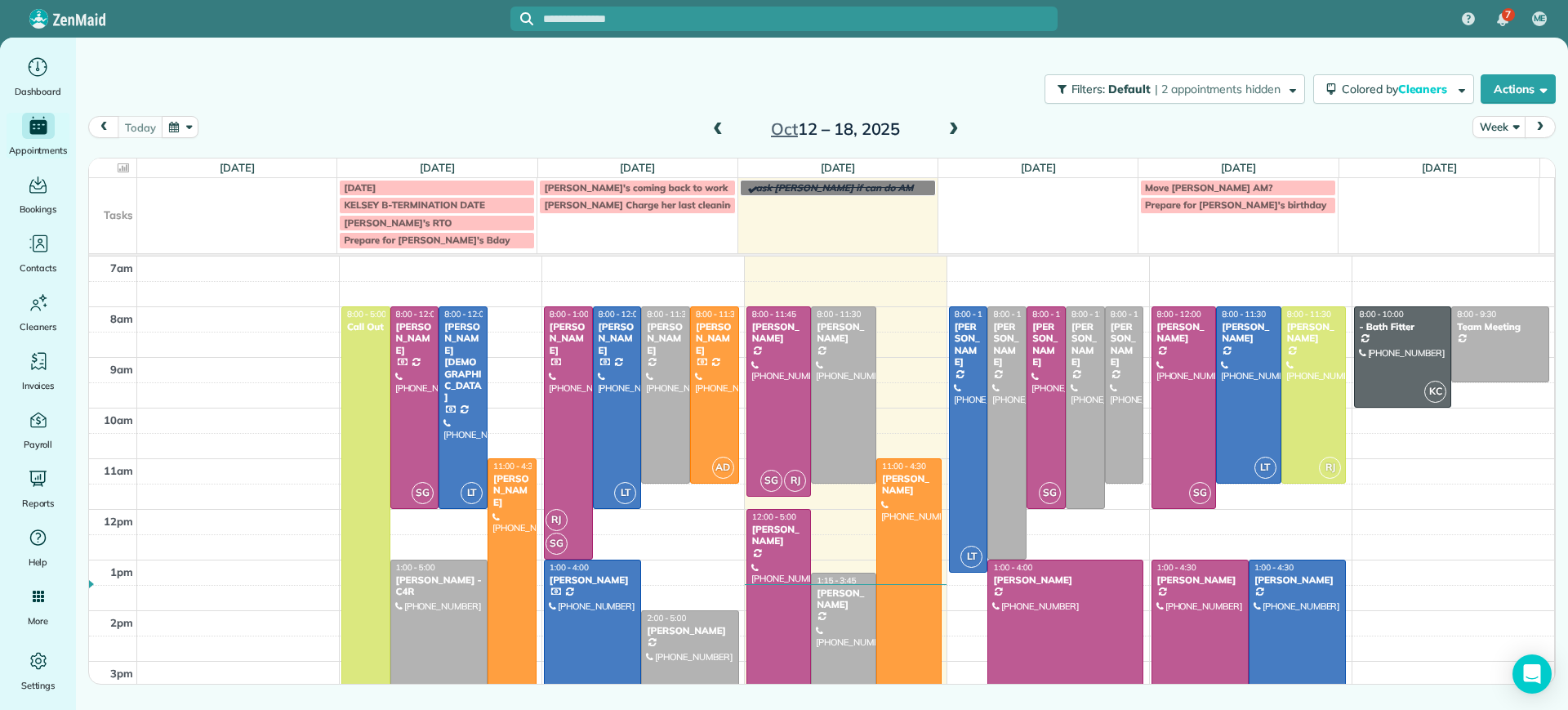
click at [427, 342] on div "[PERSON_NAME]" at bounding box center [415, 339] width 39 height 35
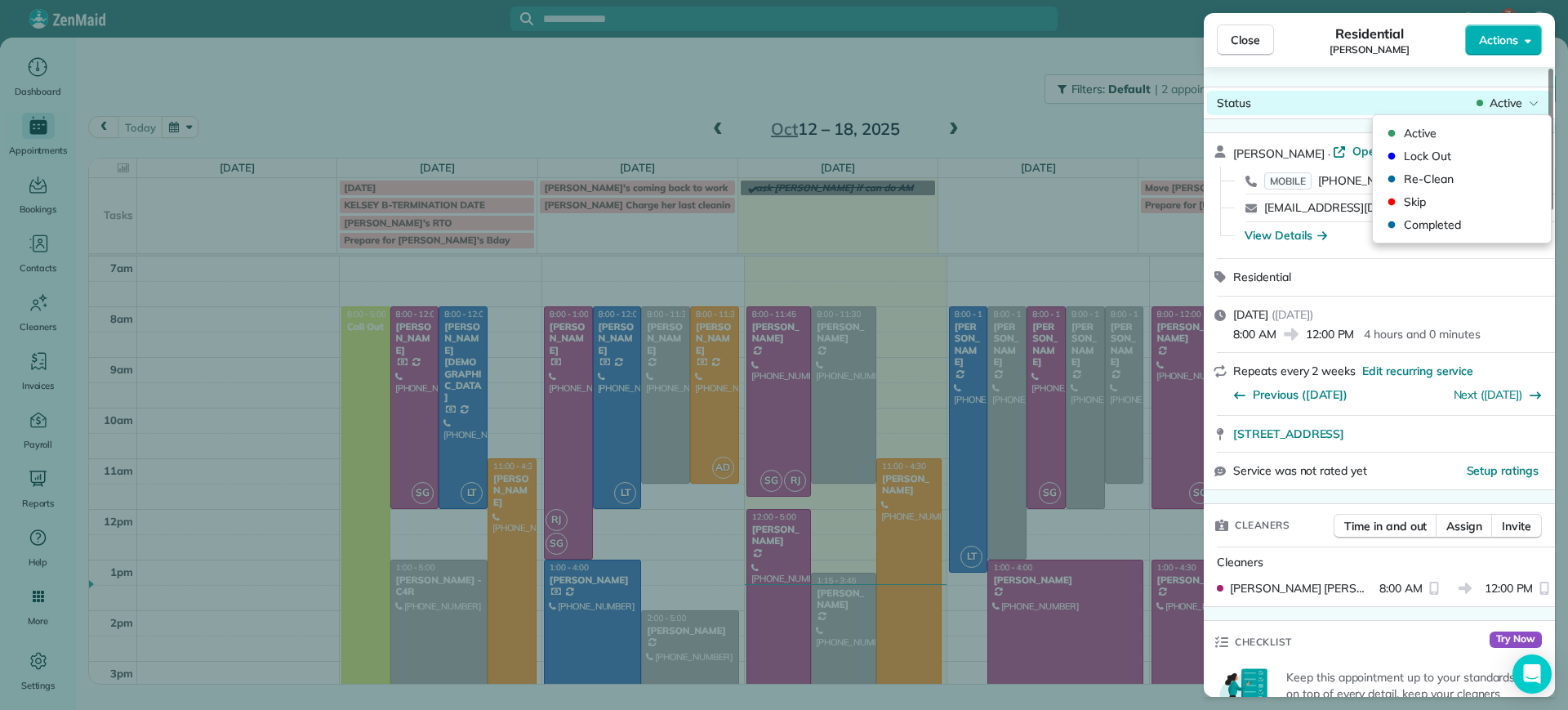
click at [1497, 106] on span "Active" at bounding box center [1506, 103] width 33 height 16
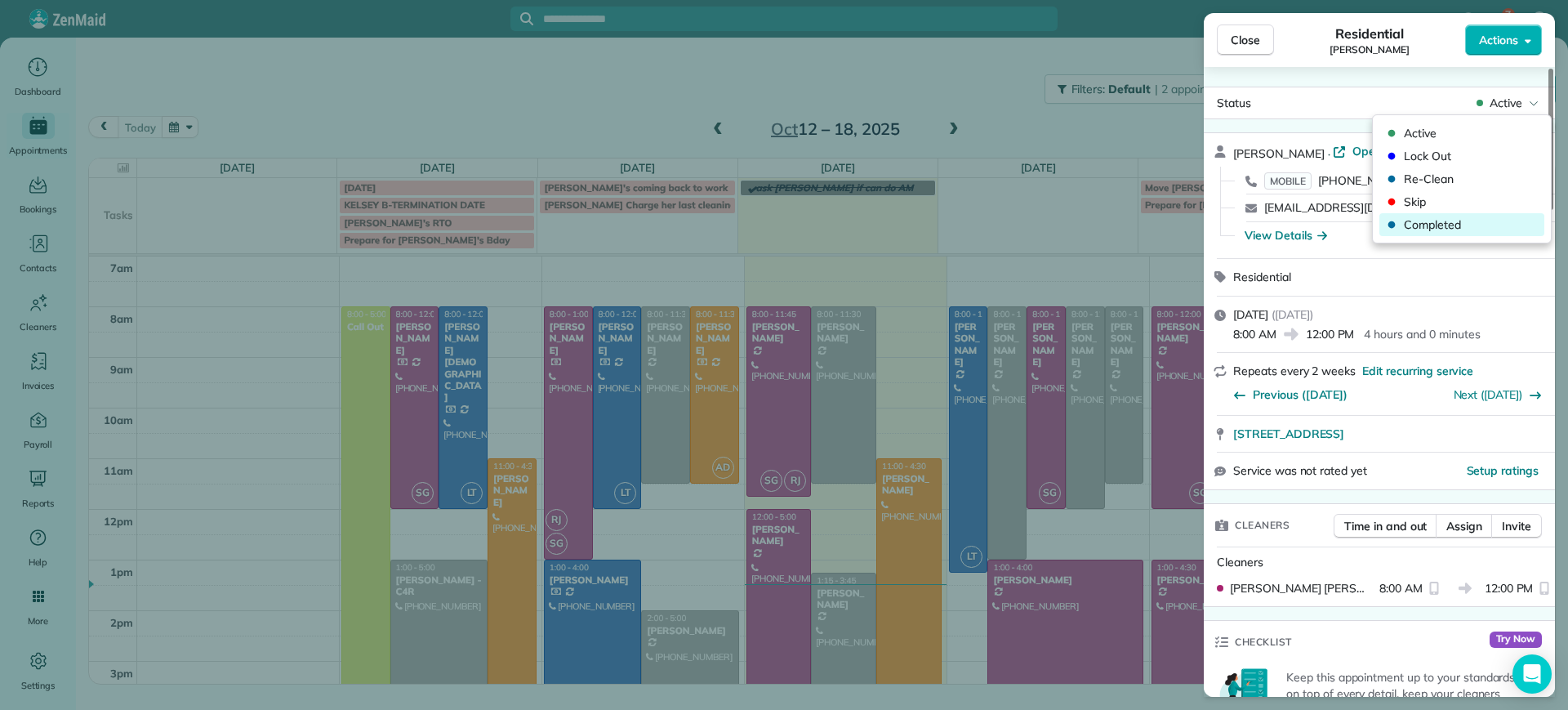
click at [1438, 216] on span "Completed" at bounding box center [1472, 225] width 137 height 16
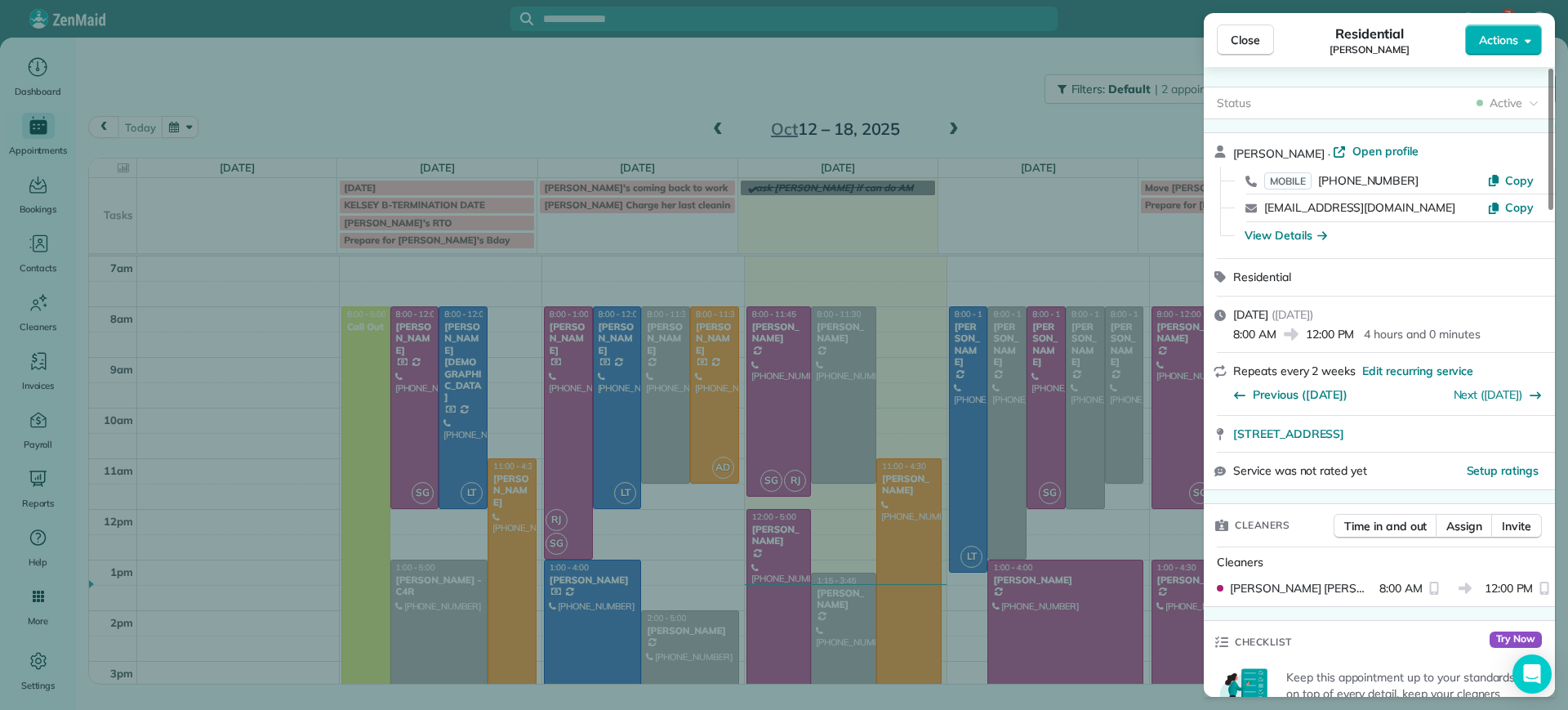
click at [502, 358] on div "Close Residential [PERSON_NAME] Actions Status Active [PERSON_NAME] · Open prof…" at bounding box center [784, 355] width 1568 height 710
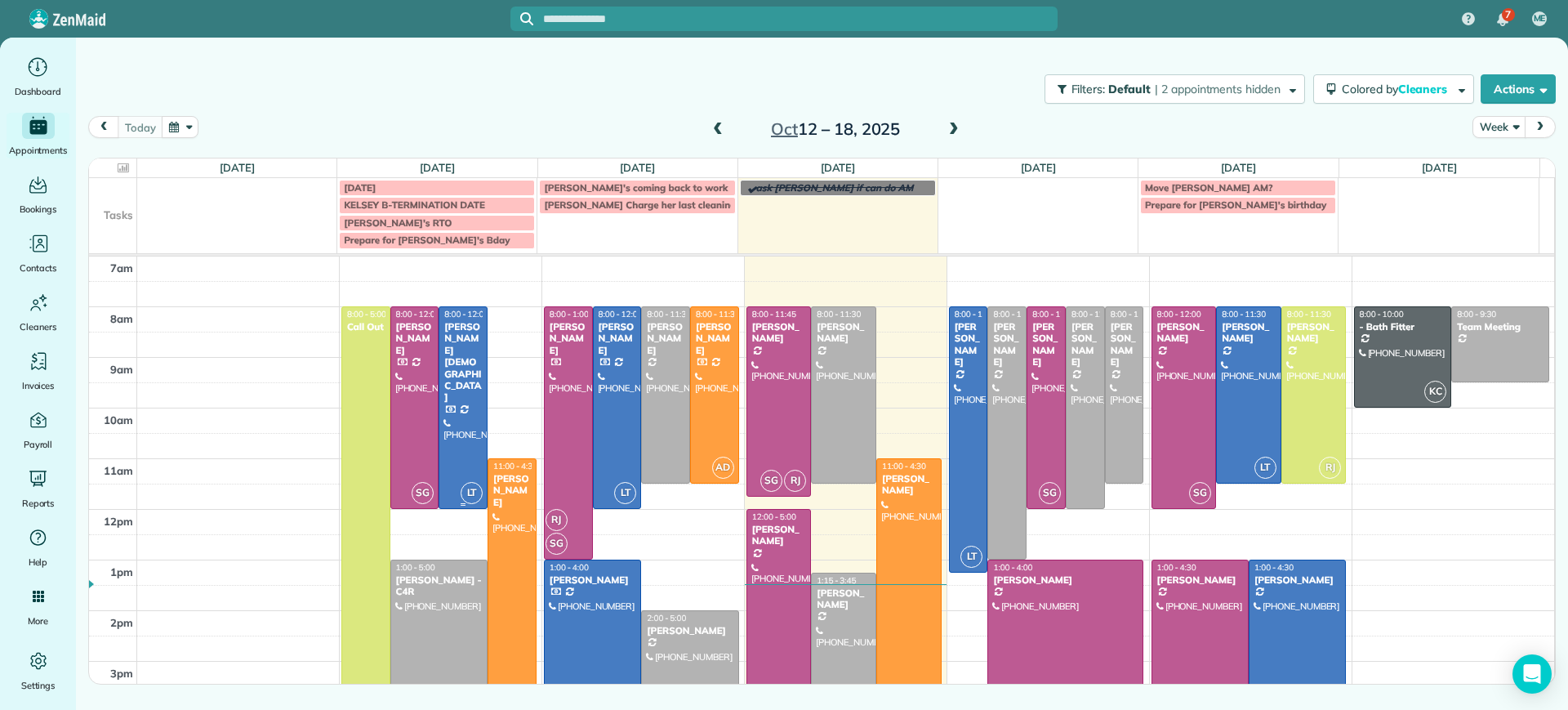
click at [470, 367] on div at bounding box center [463, 407] width 48 height 201
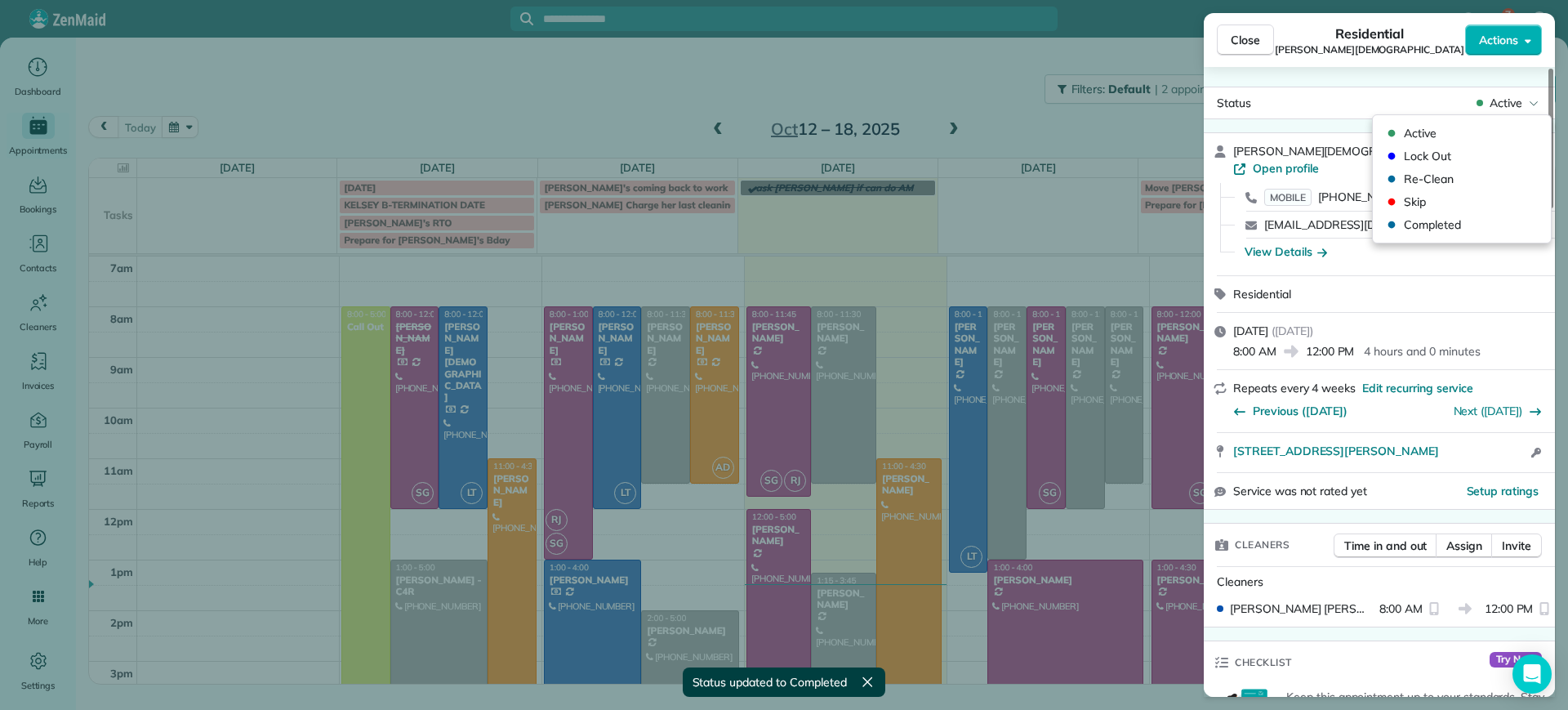
click at [1518, 103] on span "Active" at bounding box center [1506, 103] width 33 height 16
click at [1412, 224] on span "Completed" at bounding box center [1472, 225] width 137 height 16
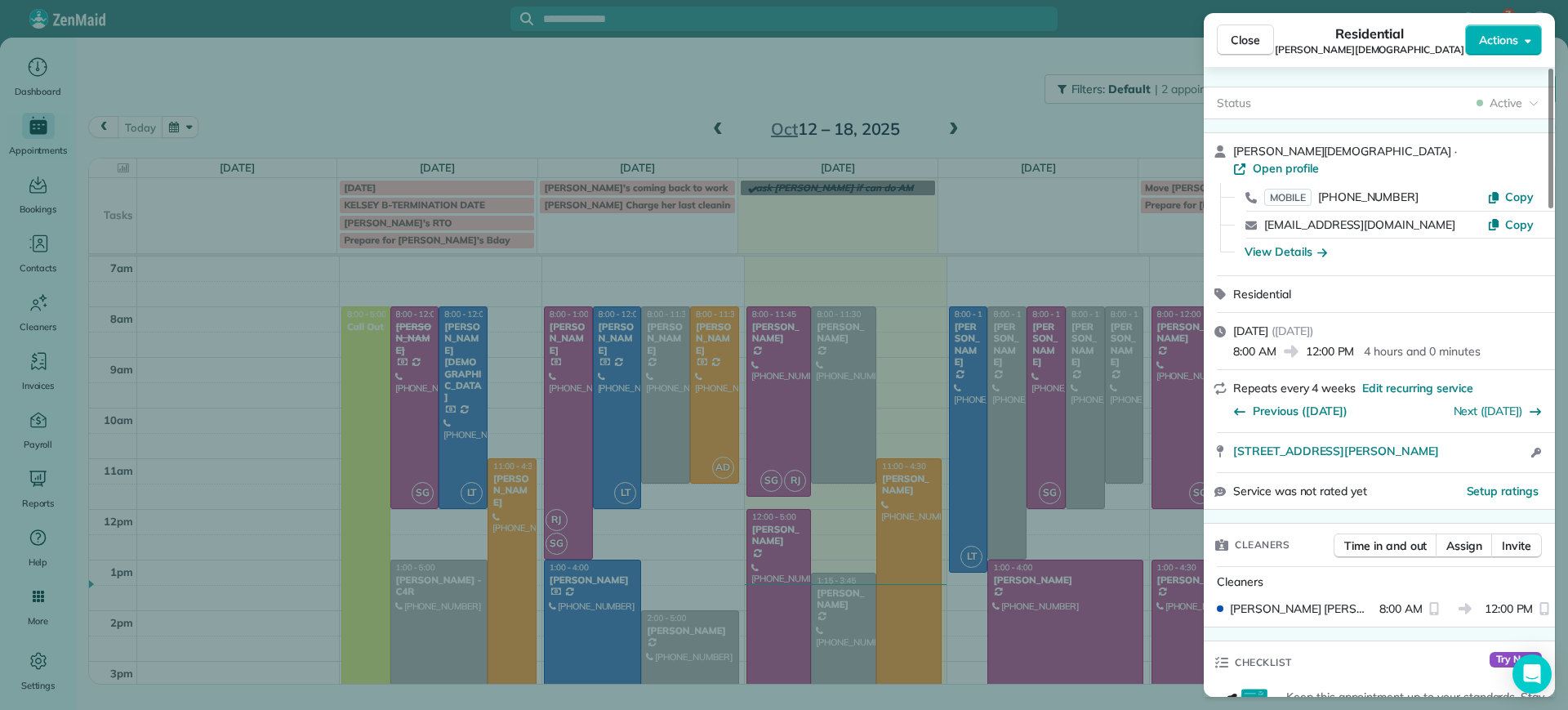
click at [448, 432] on div "Close Residential [PERSON_NAME][DEMOGRAPHIC_DATA] Actions Status Active [PERSON…" at bounding box center [784, 355] width 1568 height 710
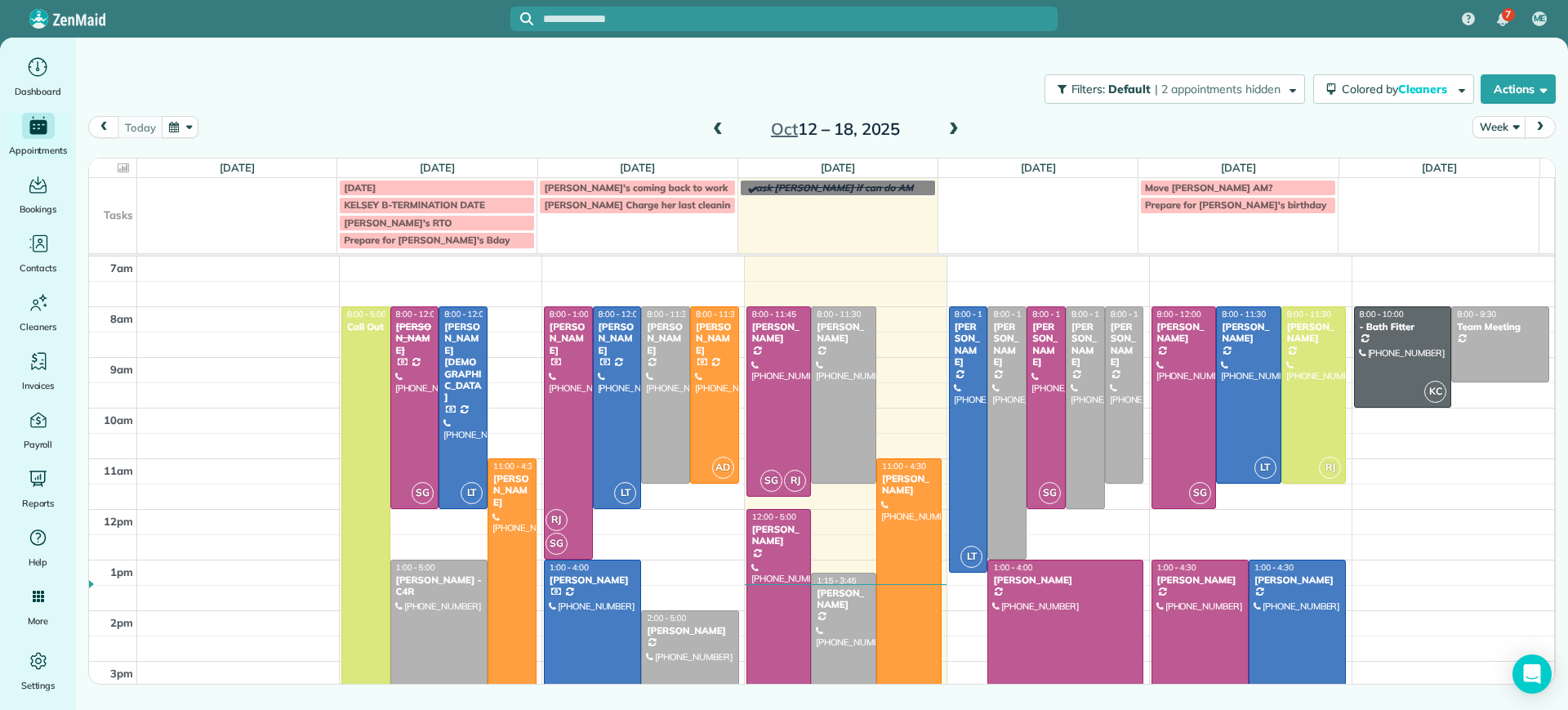
click at [498, 492] on div "[PERSON_NAME]" at bounding box center [512, 490] width 39 height 35
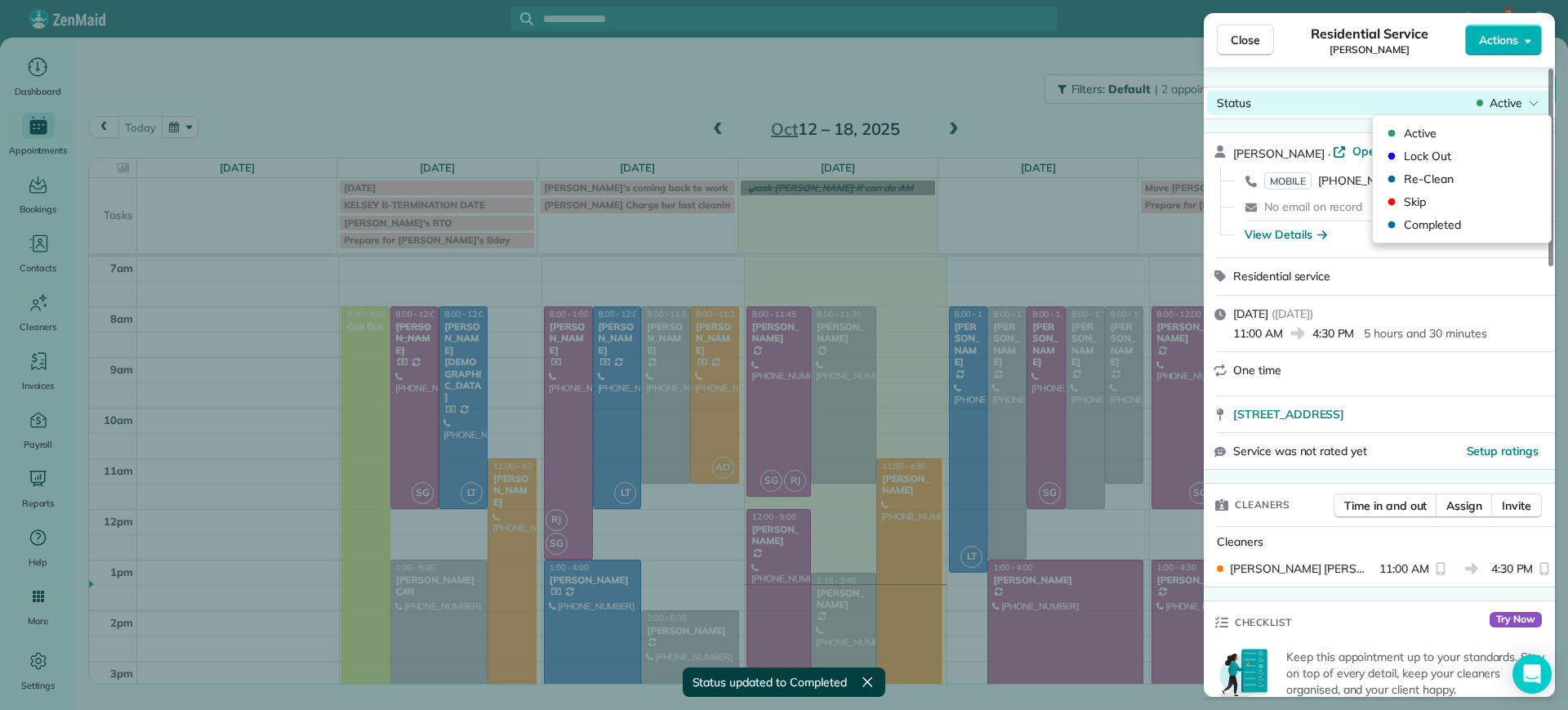
click at [1496, 108] on span "Active" at bounding box center [1506, 103] width 33 height 16
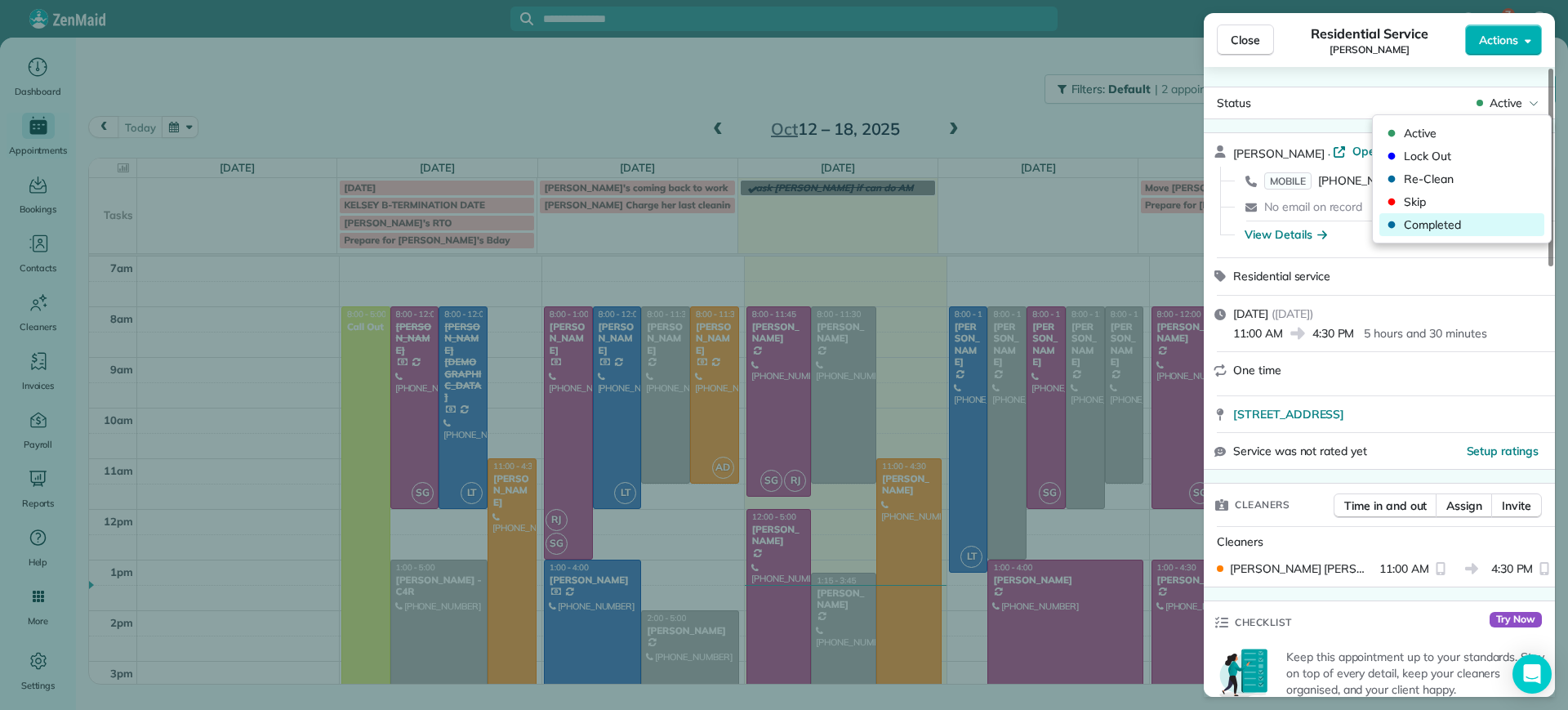
click at [1420, 221] on span "Completed" at bounding box center [1472, 225] width 137 height 16
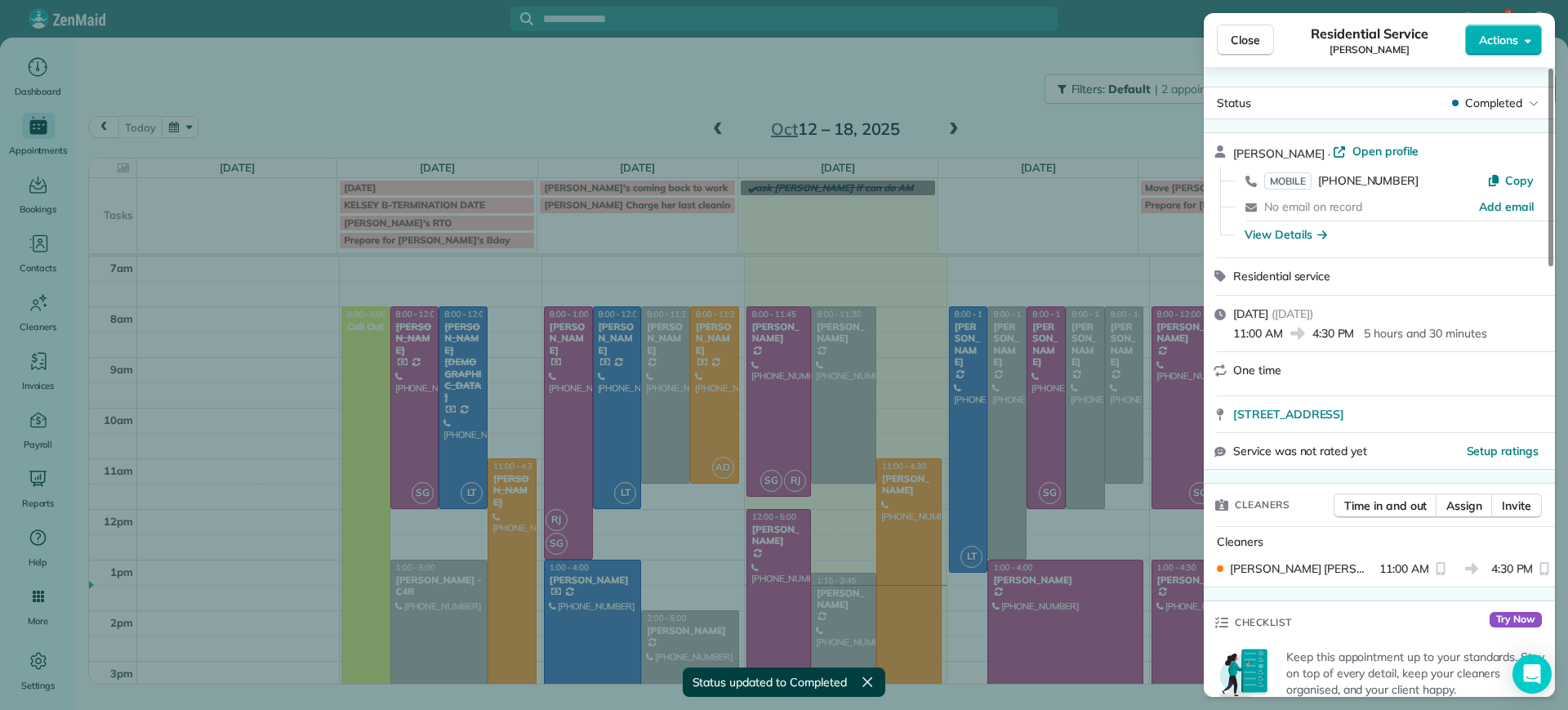
click at [708, 553] on div "Close Residential Service [PERSON_NAME] Actions Status Completed [PERSON_NAME] …" at bounding box center [784, 355] width 1568 height 710
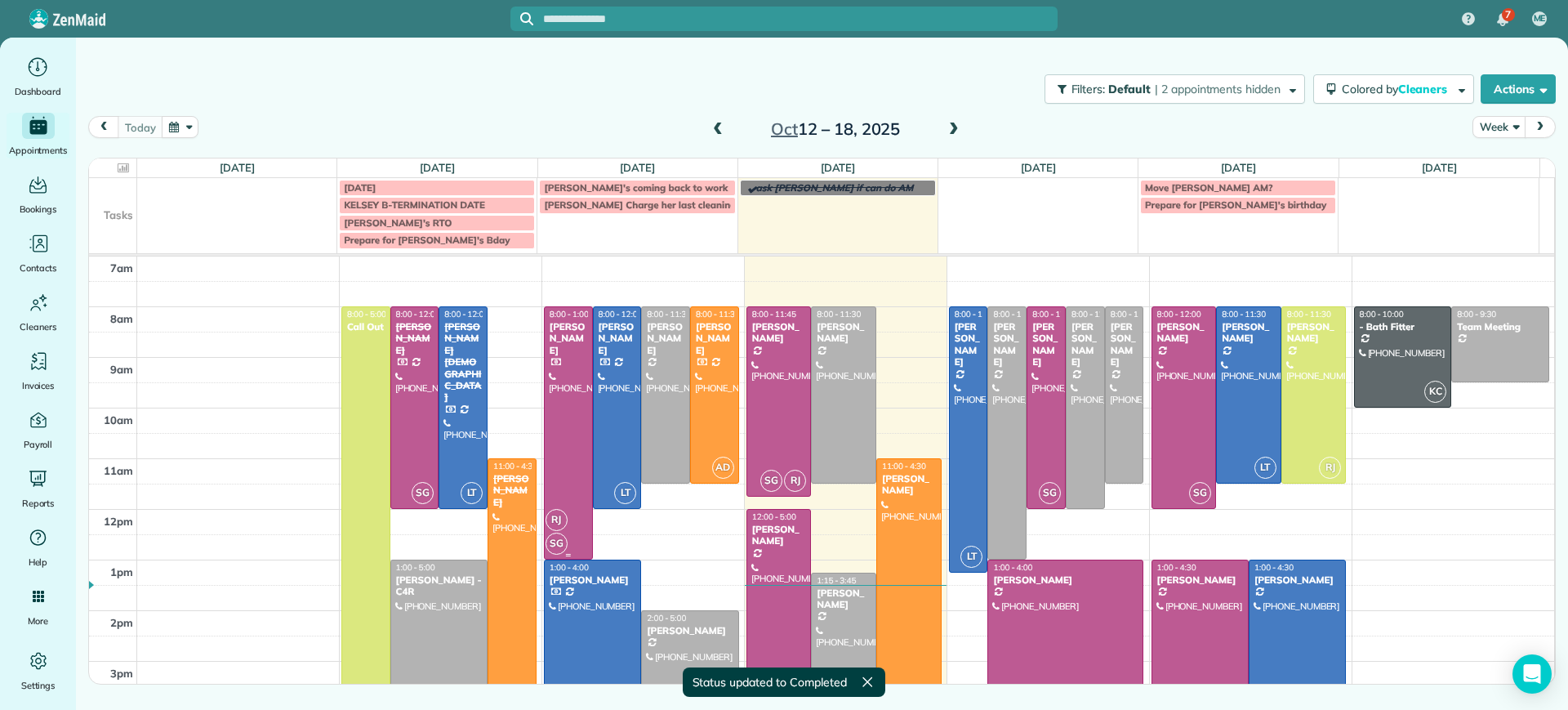
click at [570, 421] on div at bounding box center [568, 433] width 48 height 252
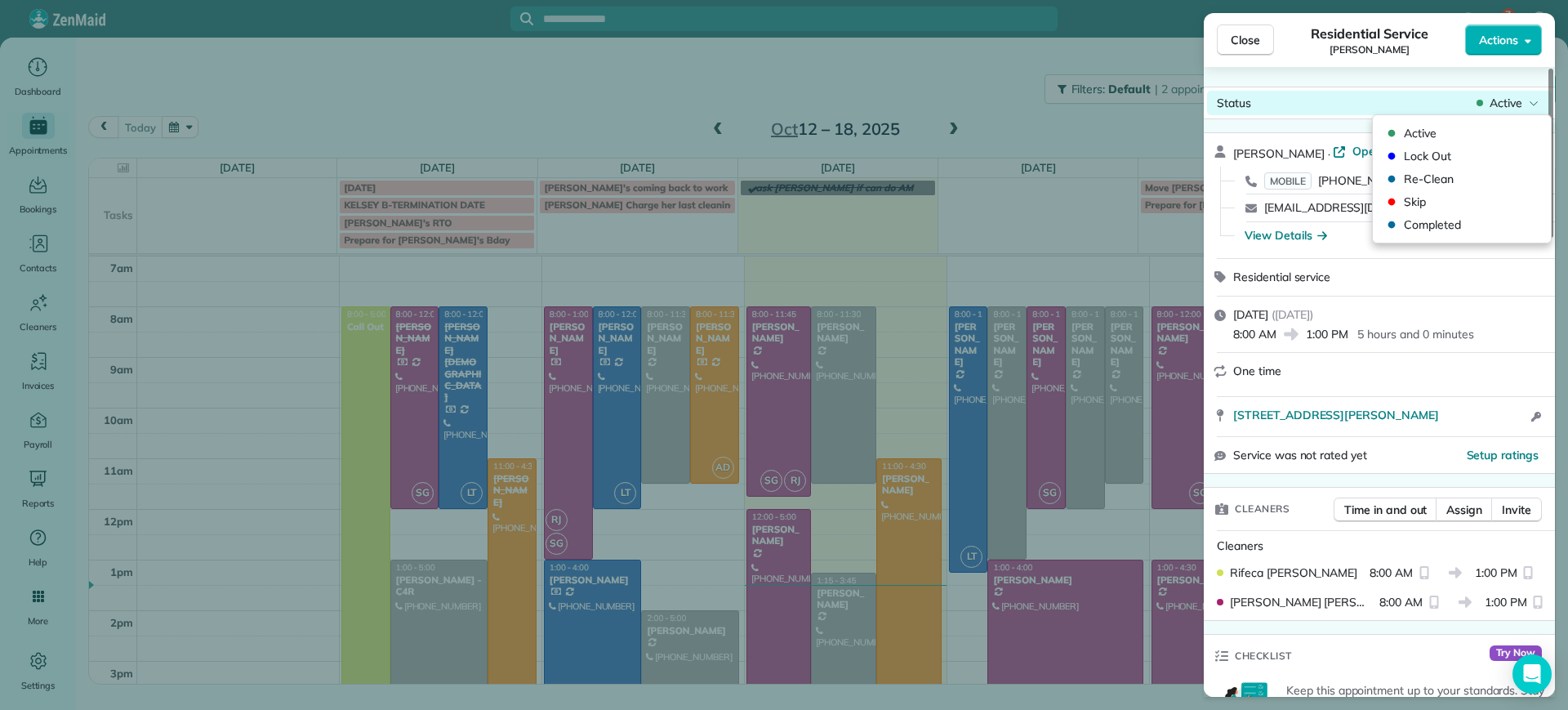
click at [1497, 91] on div "Status Active" at bounding box center [1379, 103] width 344 height 25
click at [891, 322] on div "Close Residential Service [PERSON_NAME] Actions Status Active [PERSON_NAME] · O…" at bounding box center [784, 355] width 1568 height 710
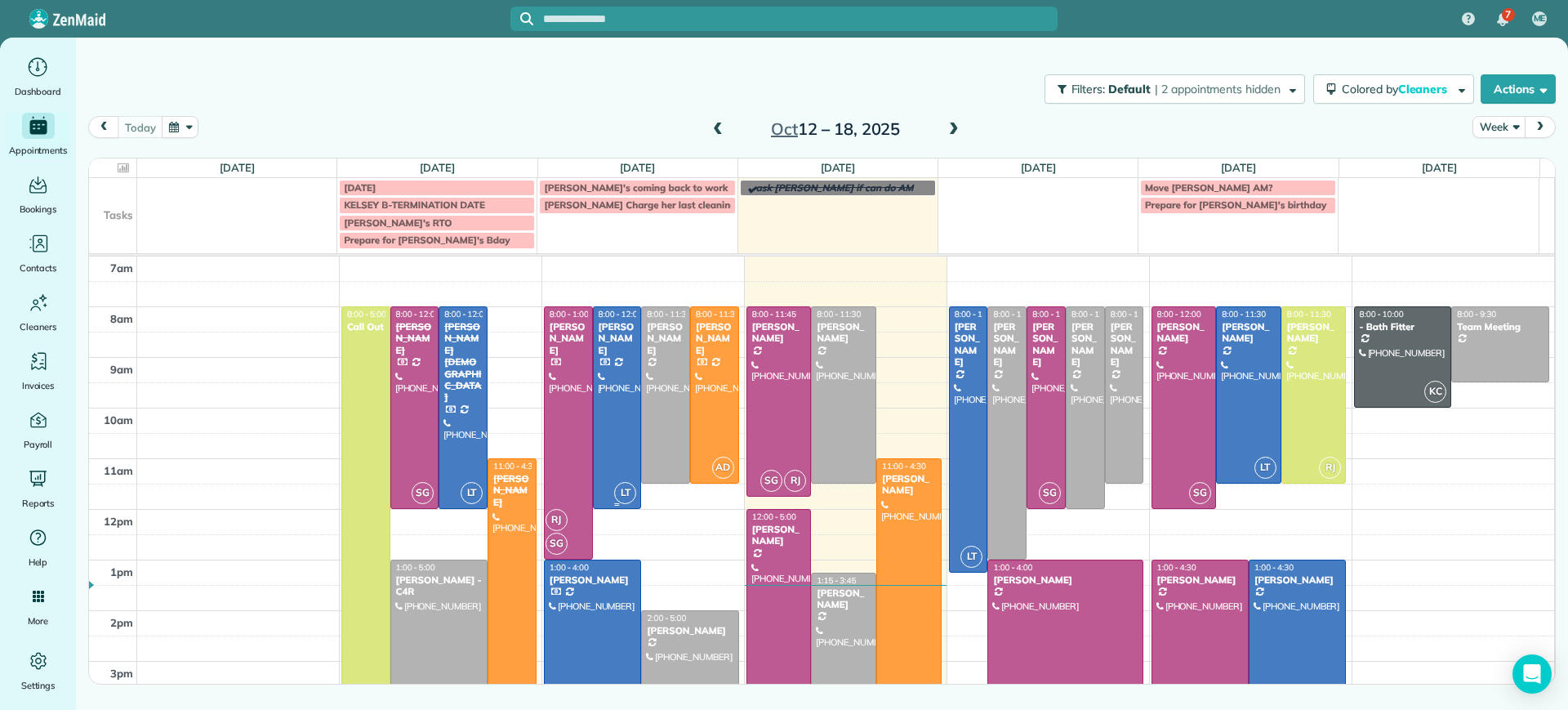
click at [609, 382] on div at bounding box center [617, 407] width 48 height 201
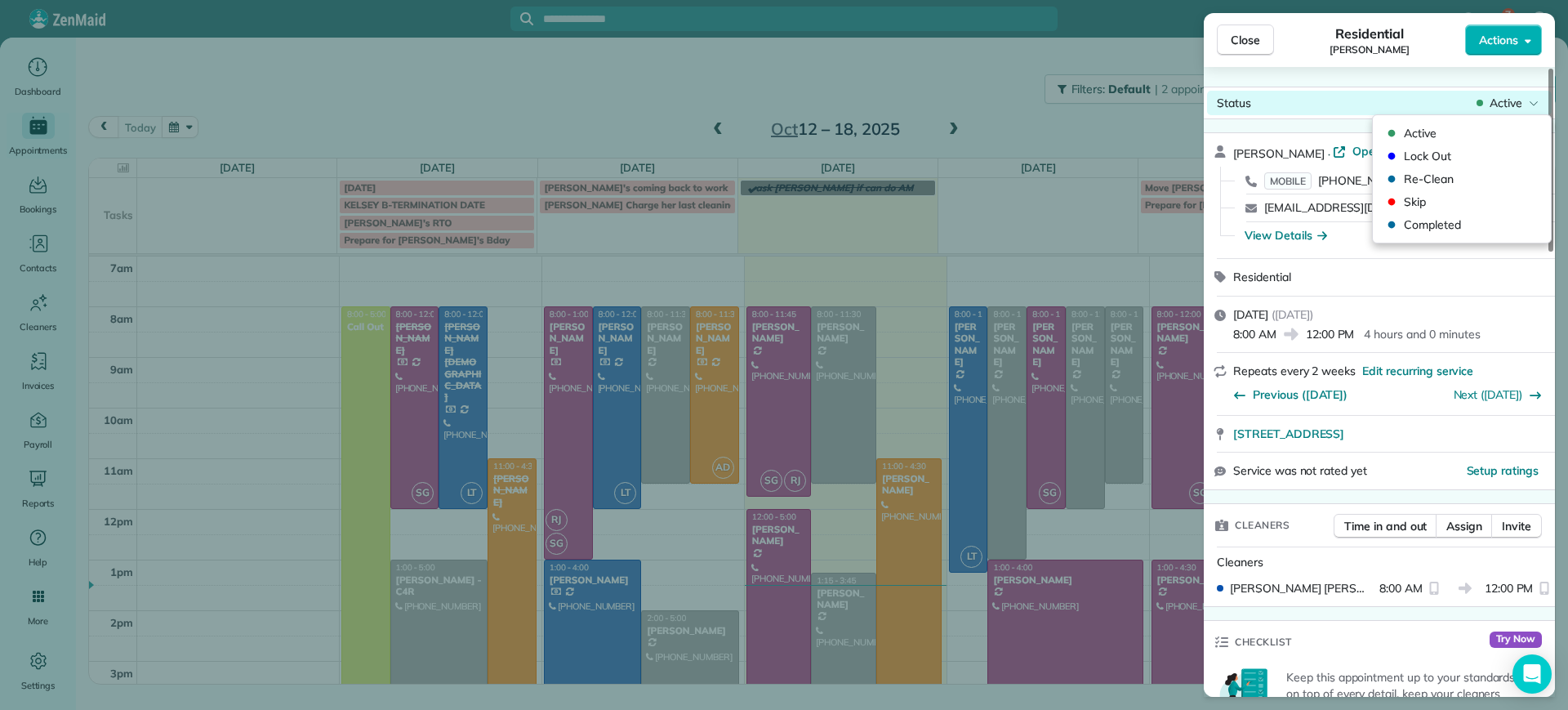
click at [1527, 102] on div "Active" at bounding box center [1507, 103] width 69 height 16
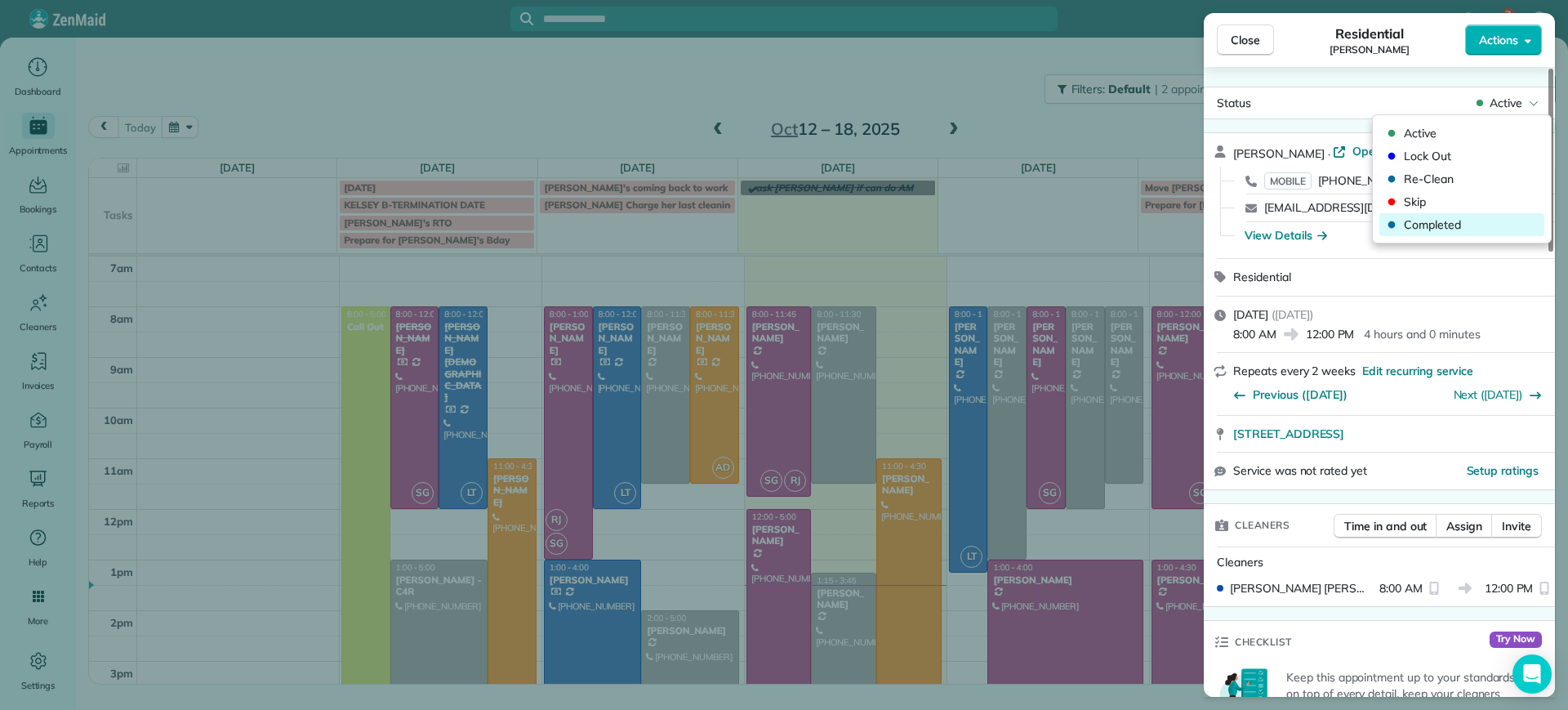
click at [1450, 221] on span "Completed" at bounding box center [1472, 225] width 137 height 16
click at [1261, 39] on button "Close" at bounding box center [1245, 40] width 57 height 31
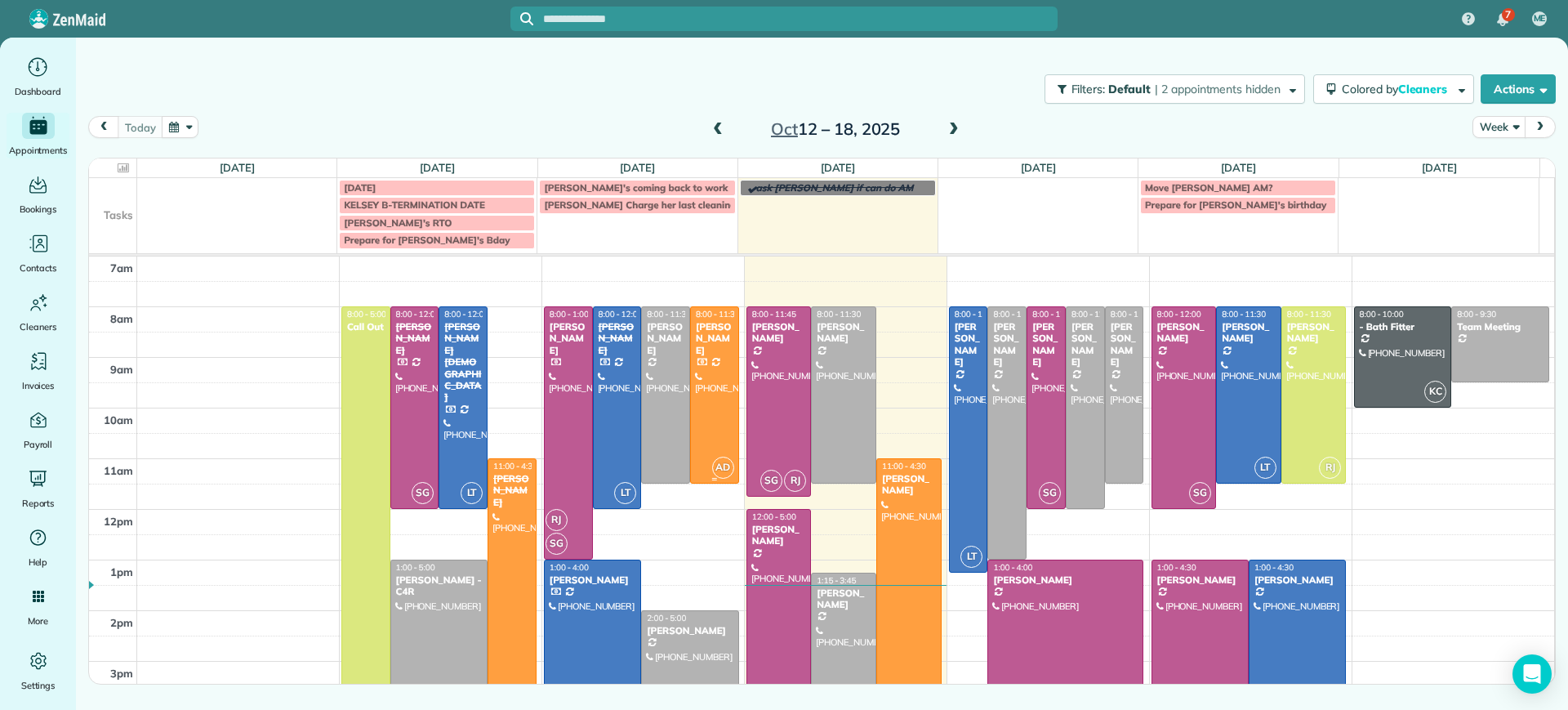
click at [702, 417] on div at bounding box center [715, 395] width 48 height 175
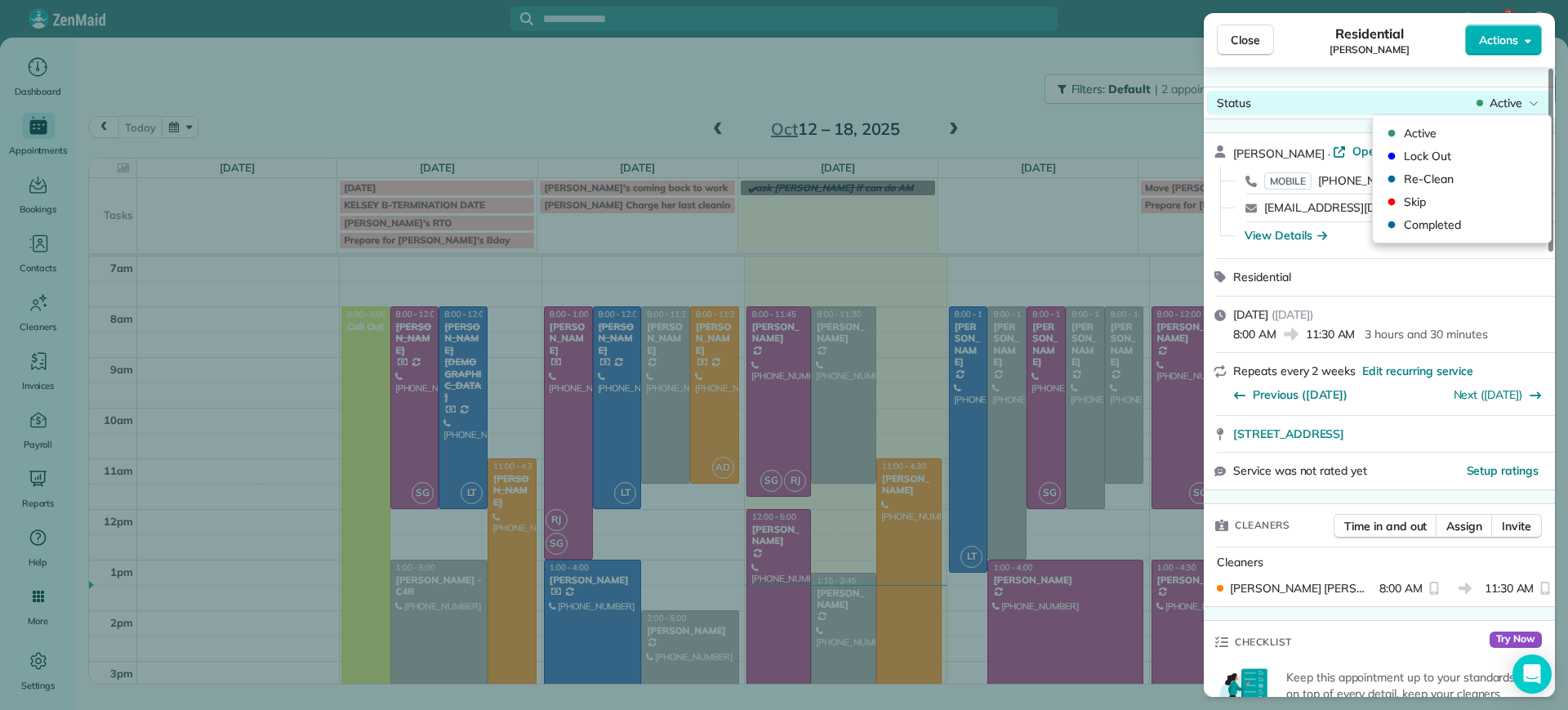
click at [1485, 106] on div "Active" at bounding box center [1507, 103] width 69 height 16
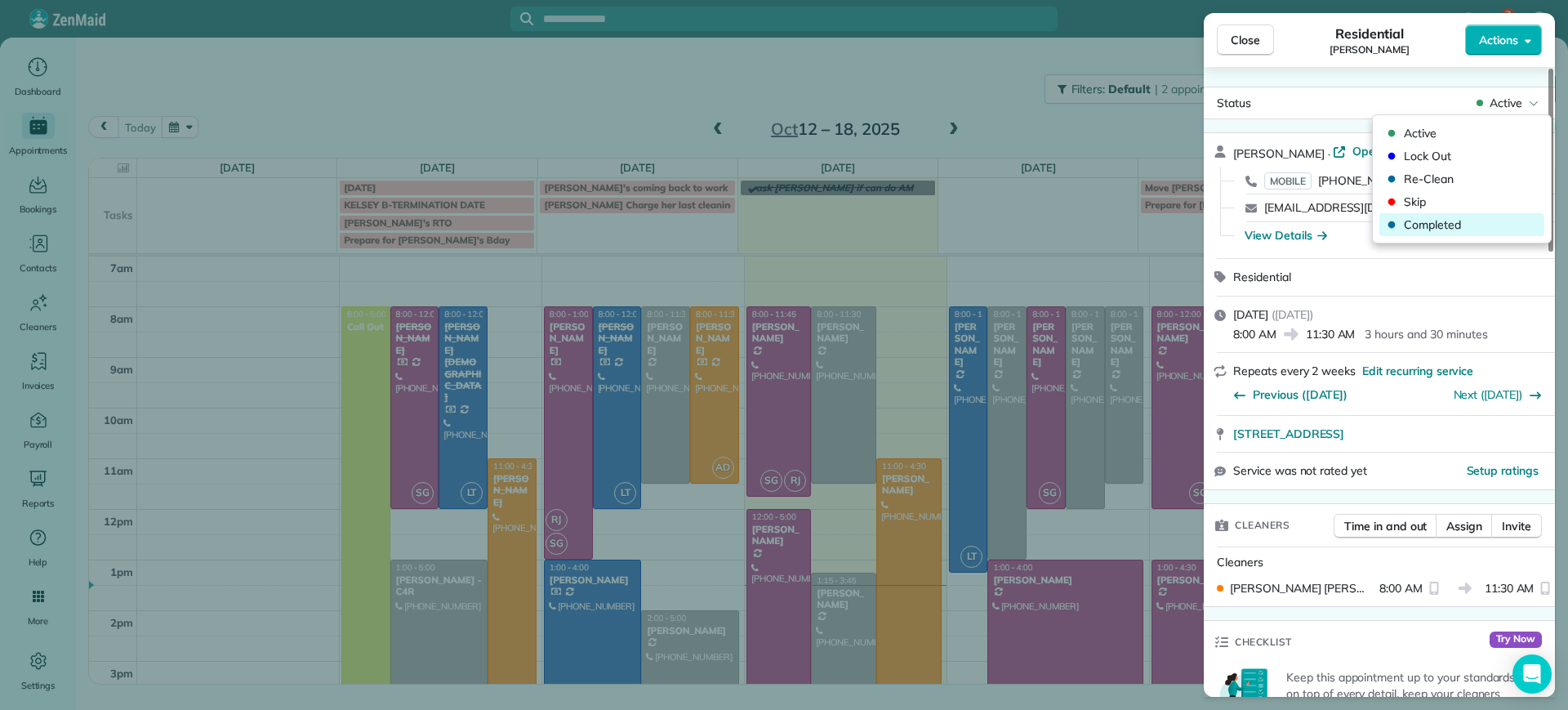
click at [1423, 221] on span "Completed" at bounding box center [1472, 225] width 137 height 16
click at [703, 561] on div "Close Residential [PERSON_NAME] Actions Status Active [PERSON_NAME] · Open prof…" at bounding box center [784, 355] width 1568 height 710
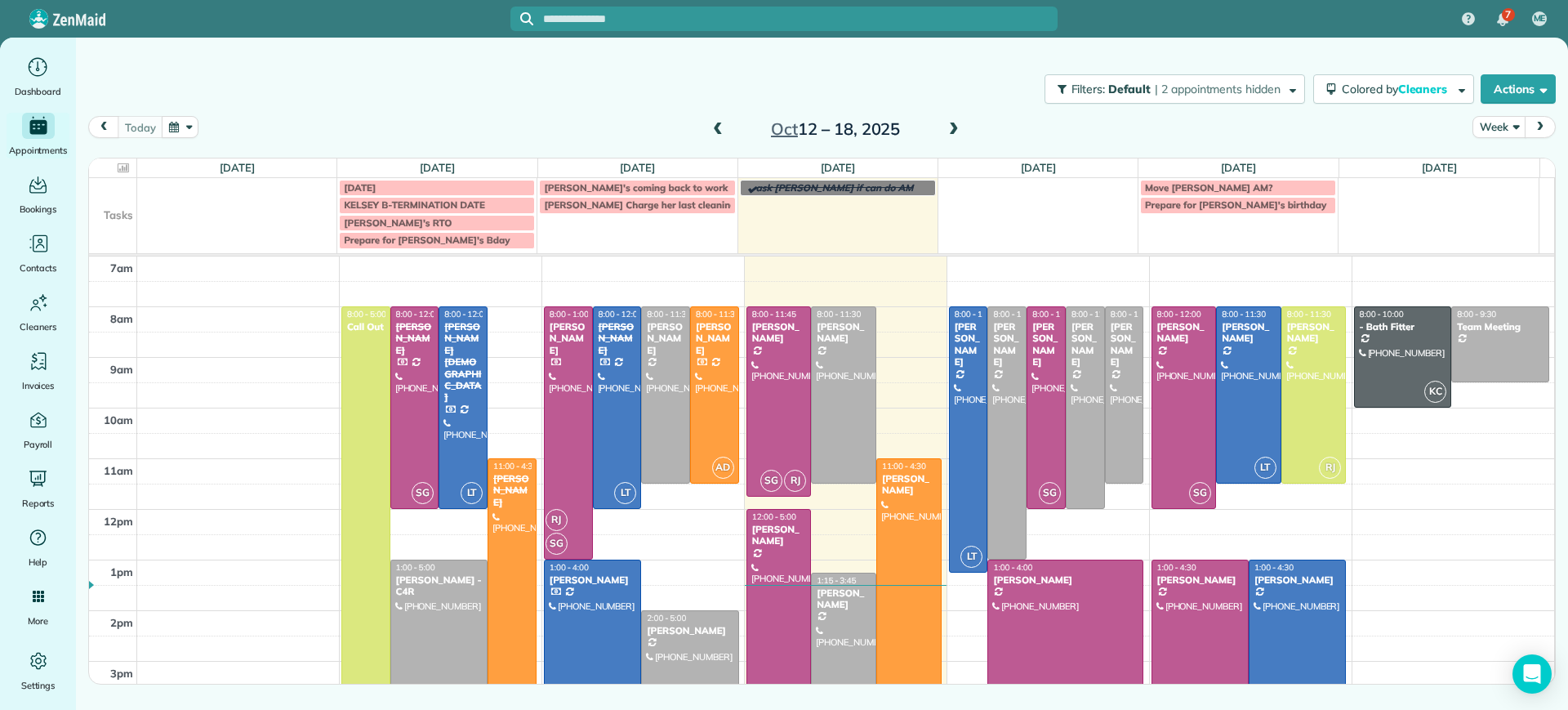
click at [598, 603] on div at bounding box center [592, 635] width 96 height 150
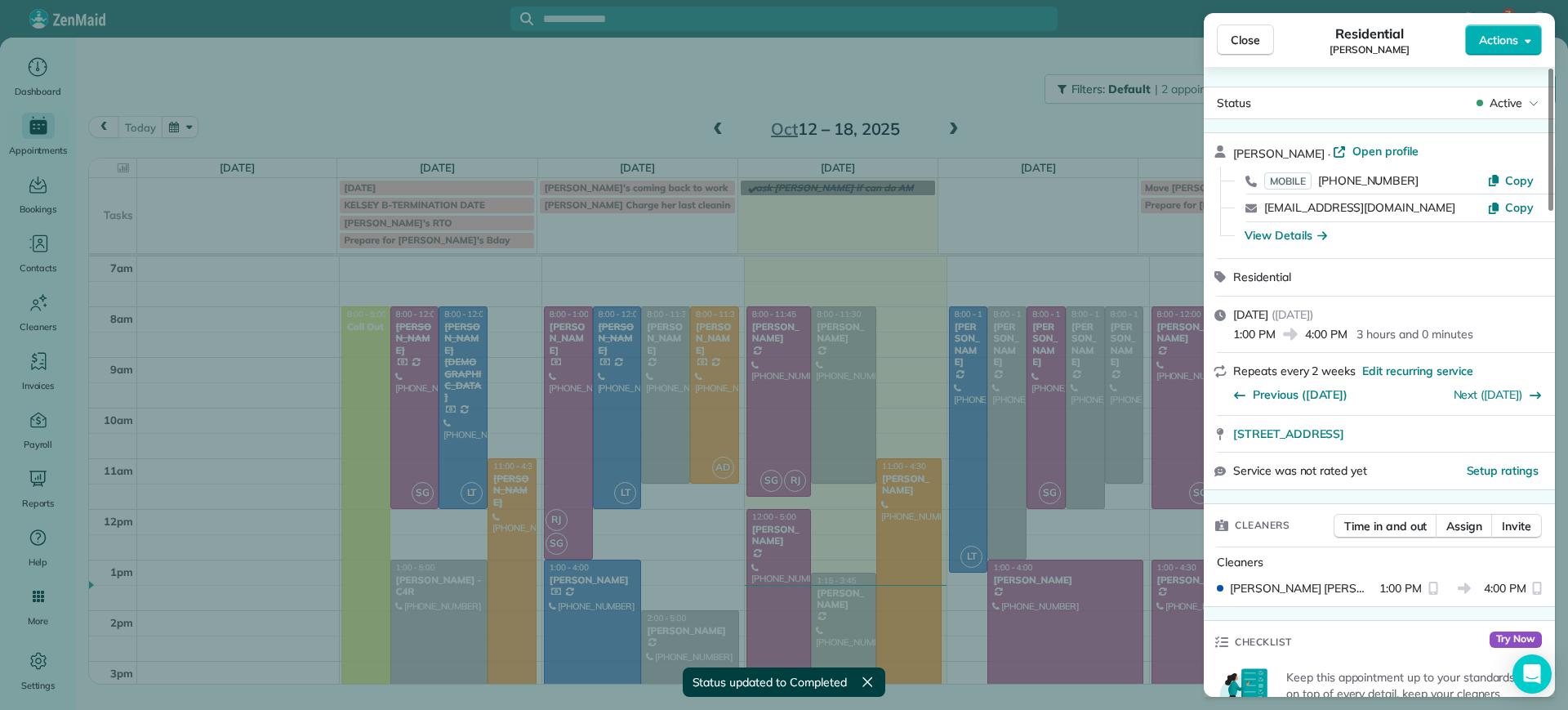
click at [1516, 108] on span "Active" at bounding box center [1506, 103] width 33 height 16
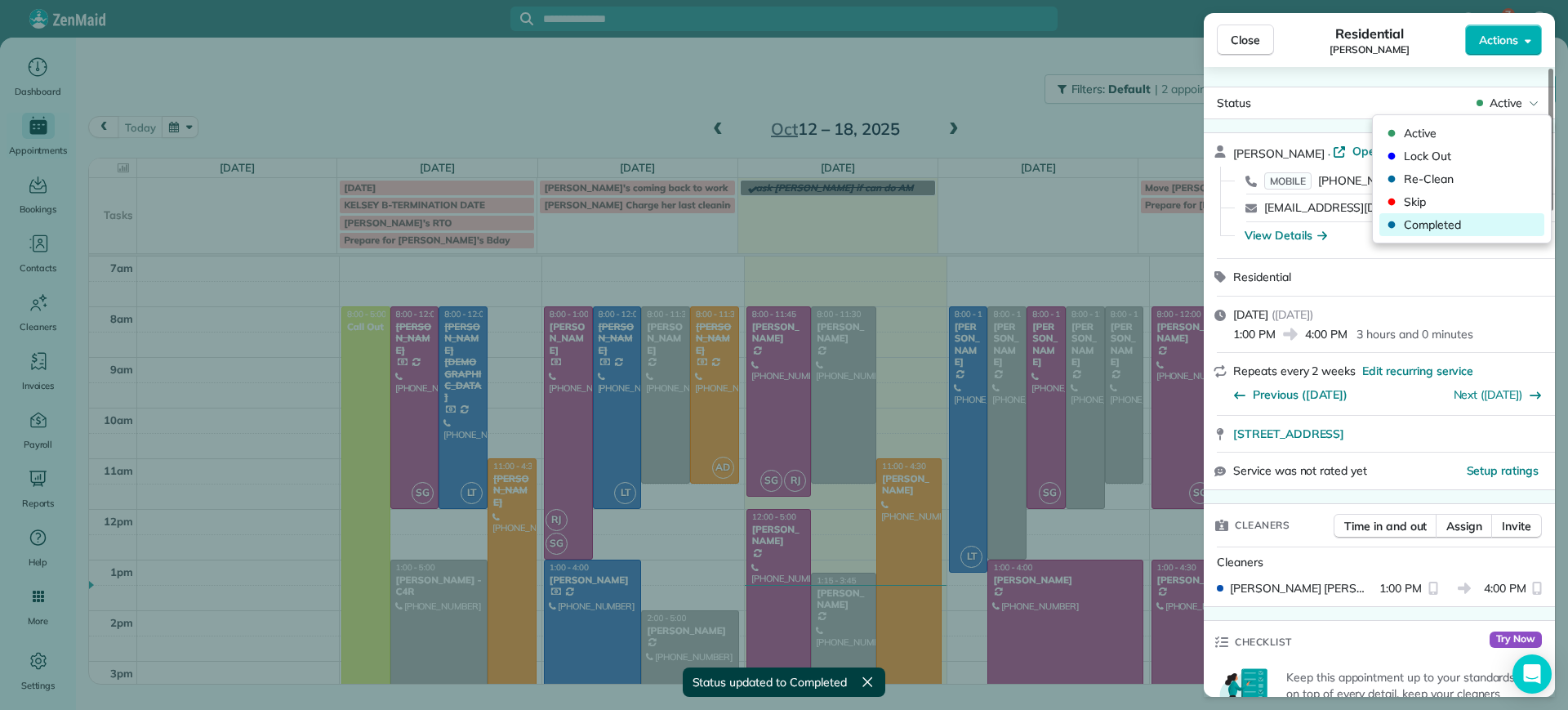
click at [1426, 227] on span "Completed" at bounding box center [1472, 225] width 137 height 16
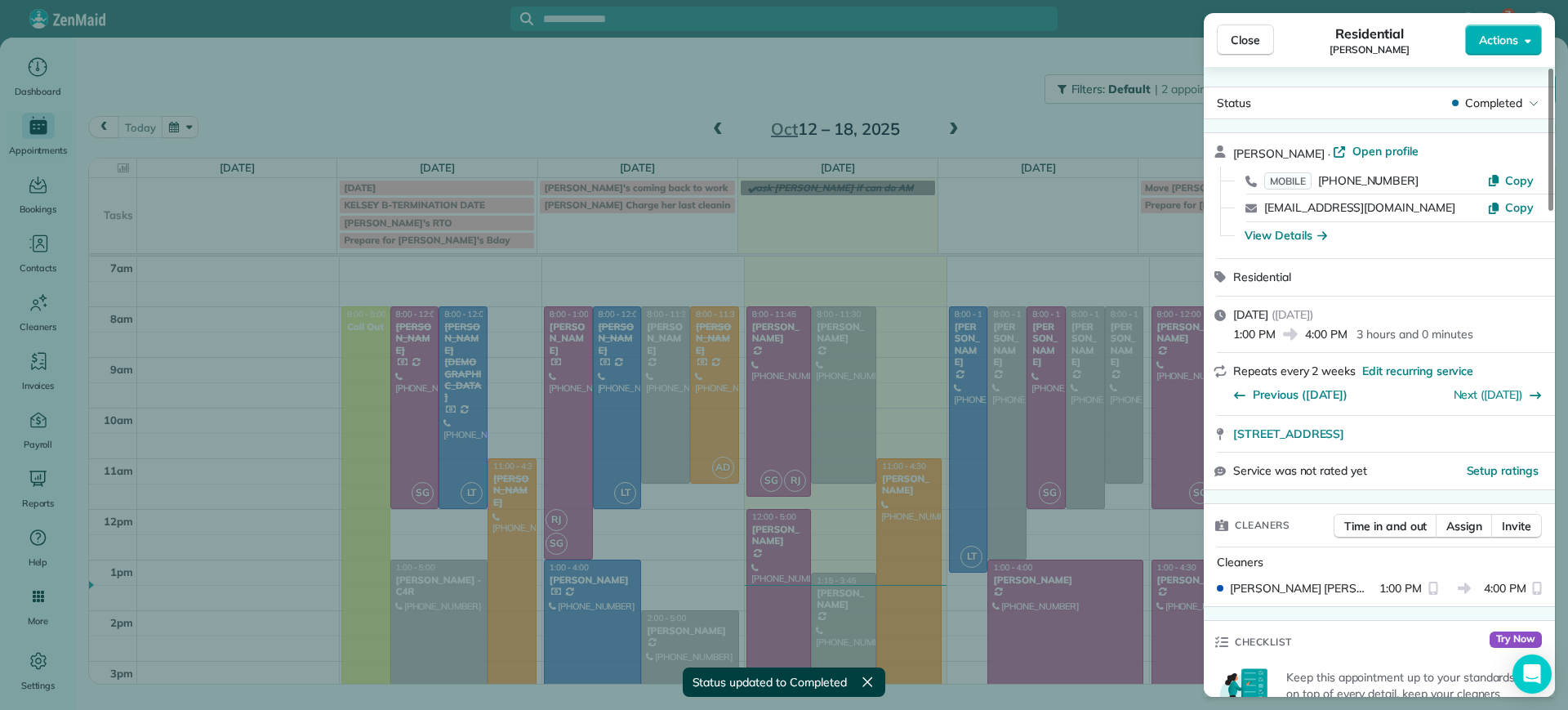
click at [653, 548] on div "Close Residential [PERSON_NAME] Actions Status Completed [PERSON_NAME] · Open p…" at bounding box center [784, 355] width 1568 height 710
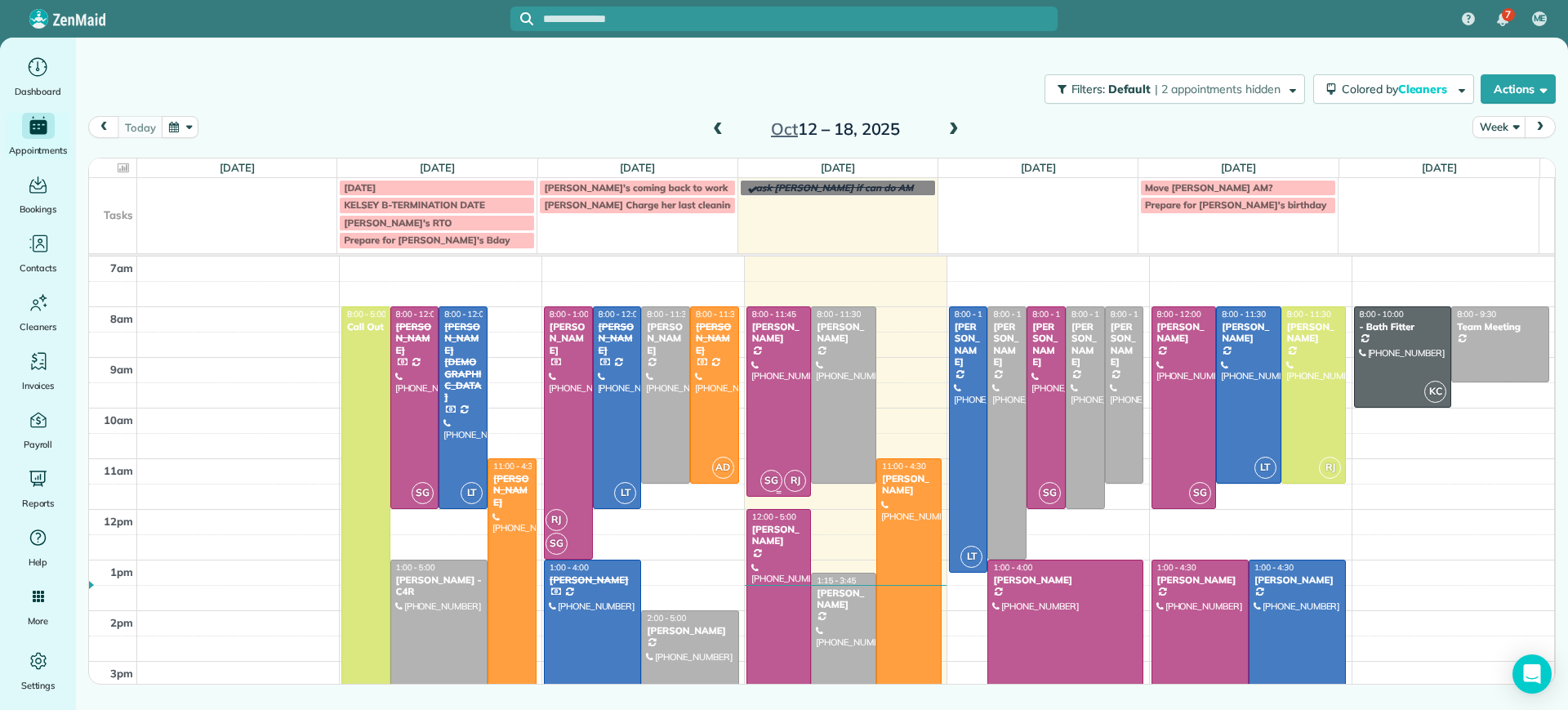
click at [753, 401] on div at bounding box center [779, 402] width 64 height 189
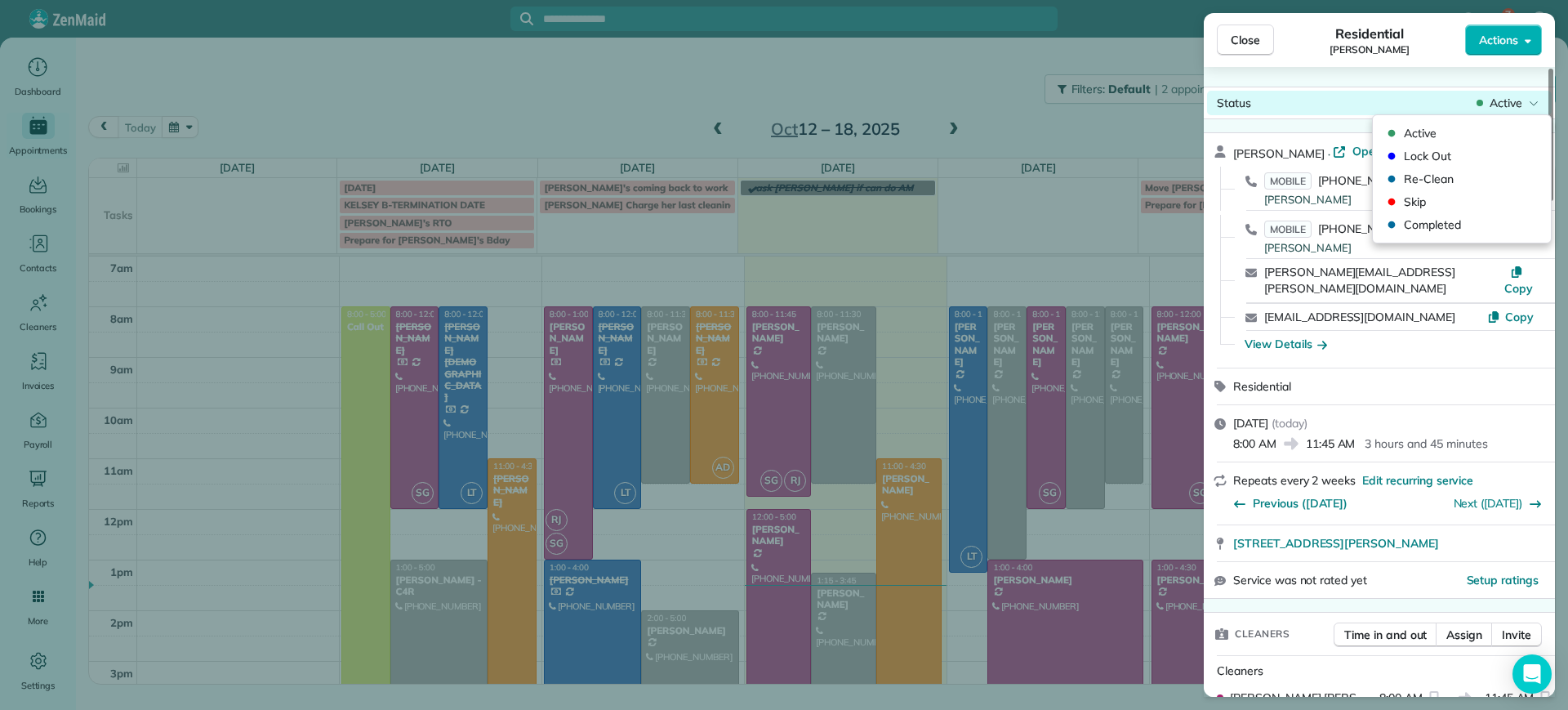
click at [1510, 95] on span "Active" at bounding box center [1506, 103] width 33 height 16
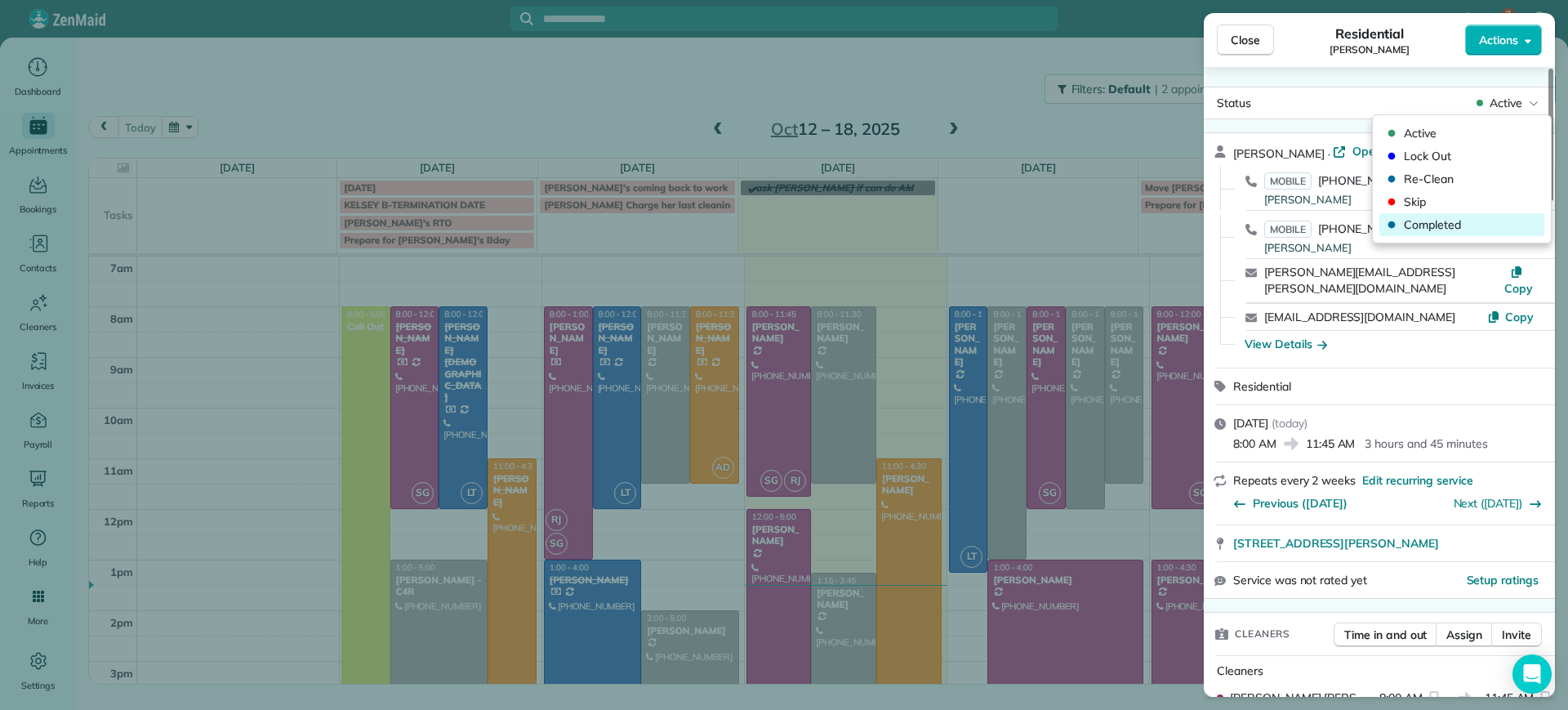
click at [1457, 213] on div "Completed" at bounding box center [1461, 225] width 165 height 23
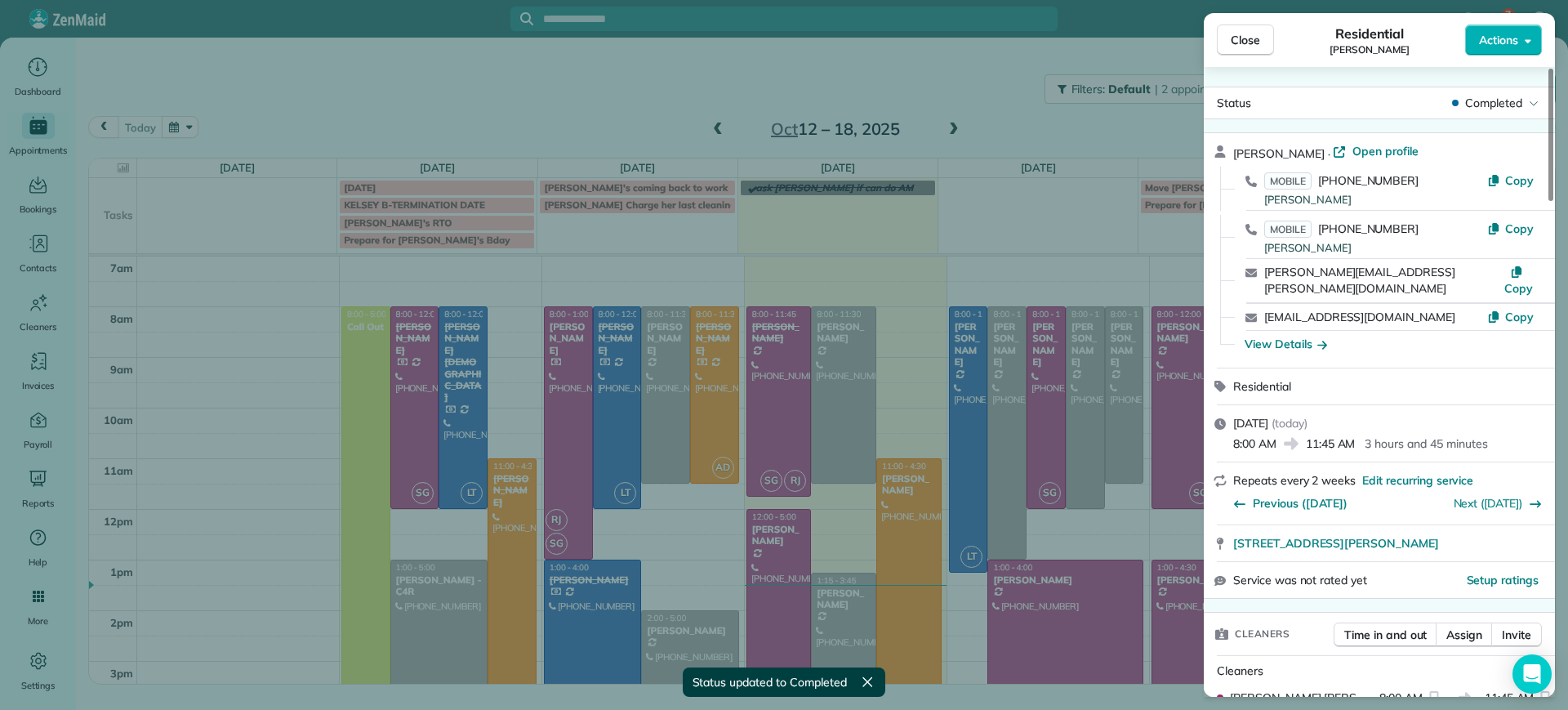
click at [876, 460] on div "Close Residential [PERSON_NAME] Actions Status Completed [PERSON_NAME] · Open p…" at bounding box center [784, 355] width 1568 height 710
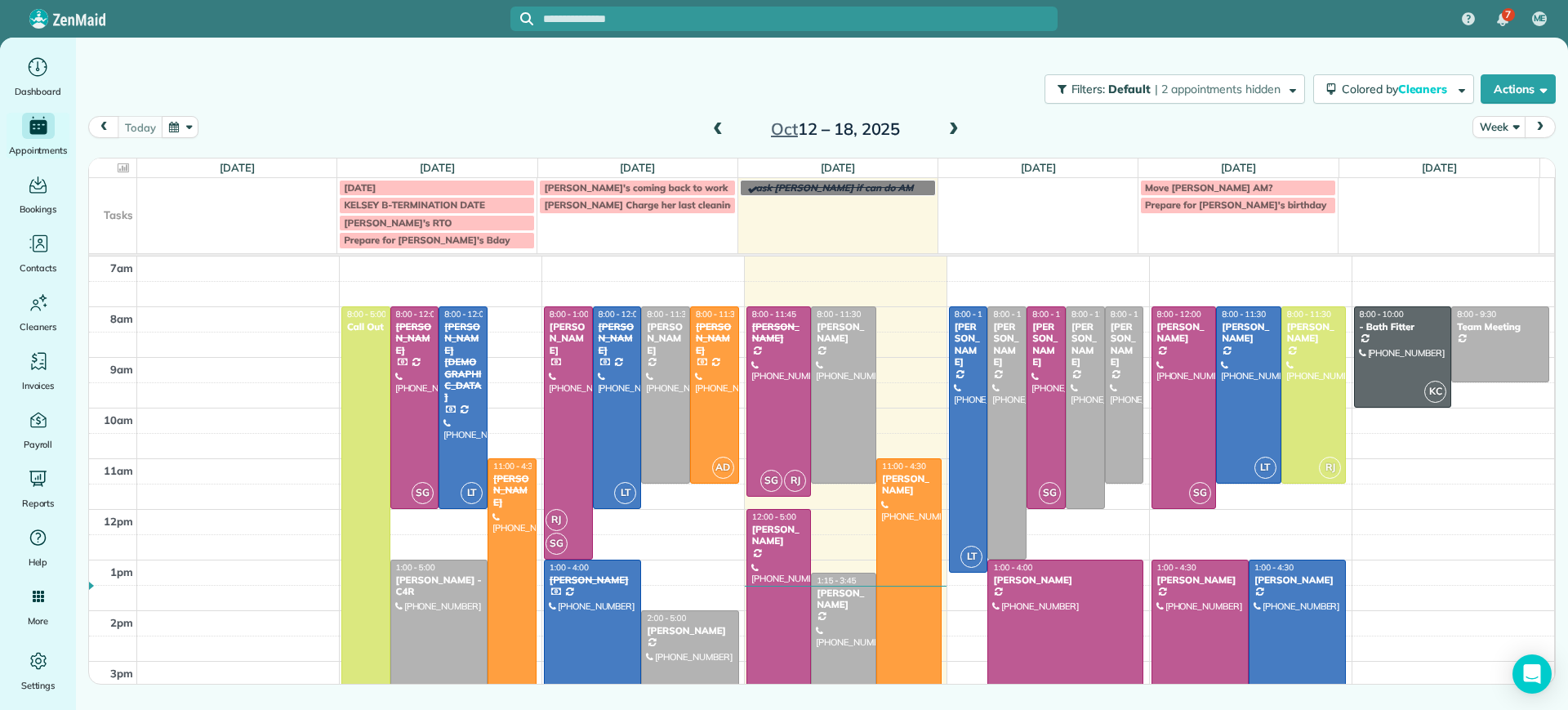
click at [714, 139] on span at bounding box center [718, 130] width 18 height 25
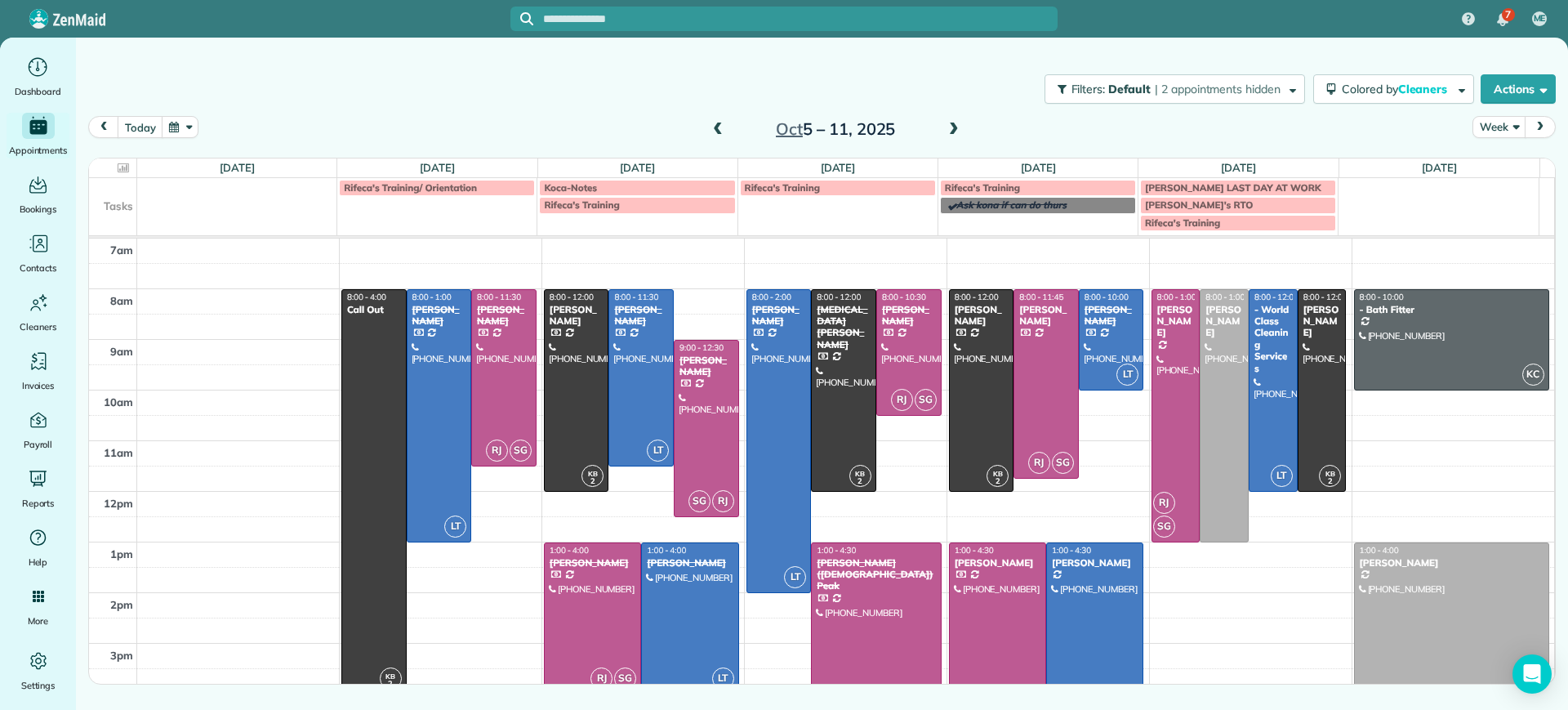
click at [957, 127] on span at bounding box center [954, 130] width 18 height 15
